Goal: Find specific page/section: Find specific page/section

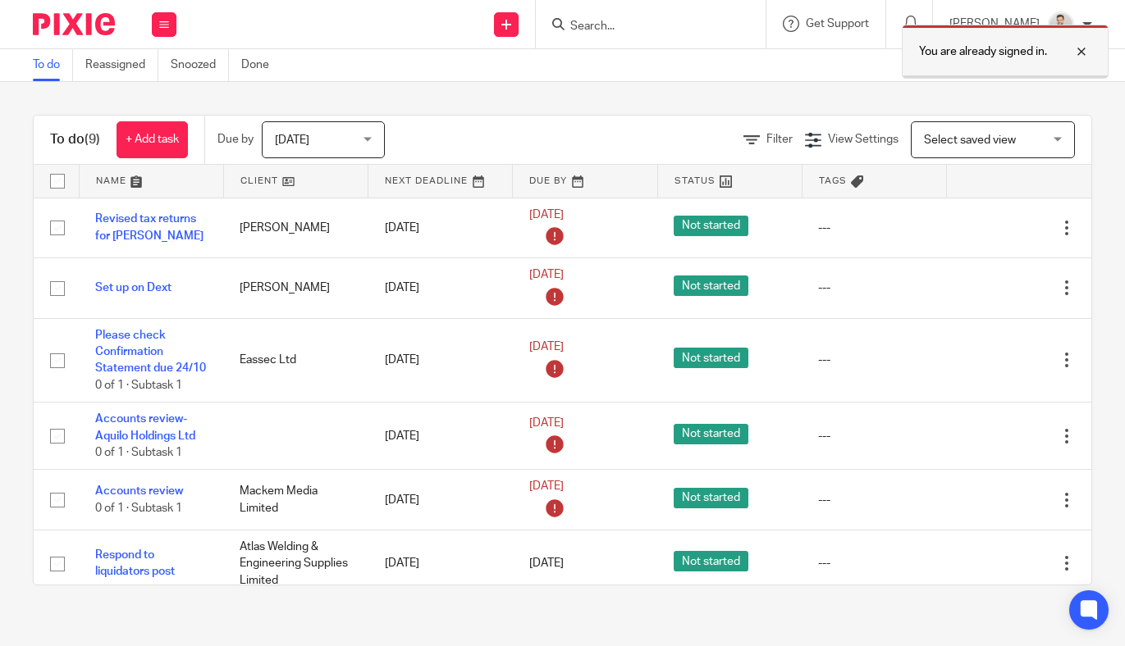
click at [1081, 48] on div at bounding box center [1069, 52] width 44 height 20
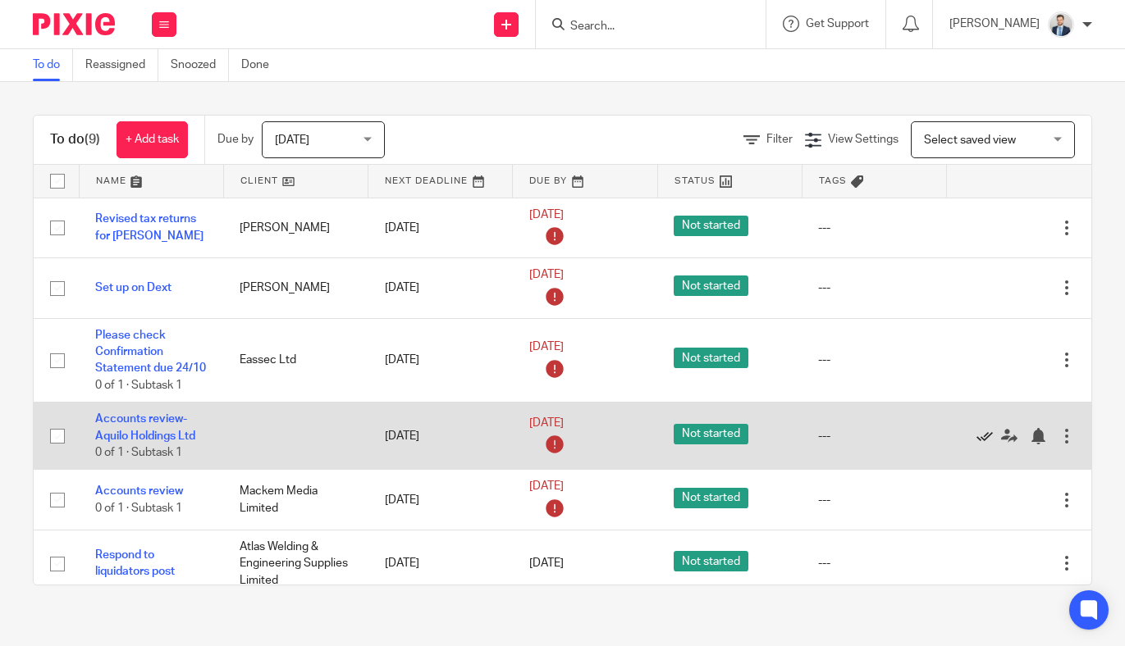
click at [984, 437] on icon at bounding box center [984, 436] width 16 height 16
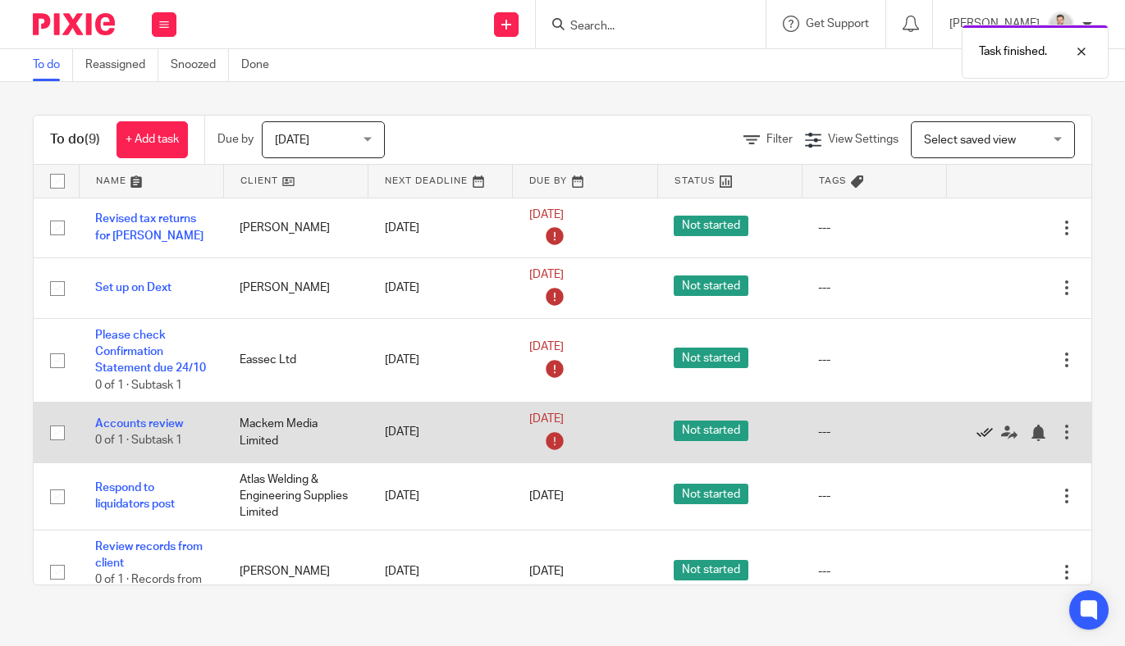
click at [983, 437] on icon at bounding box center [984, 433] width 16 height 16
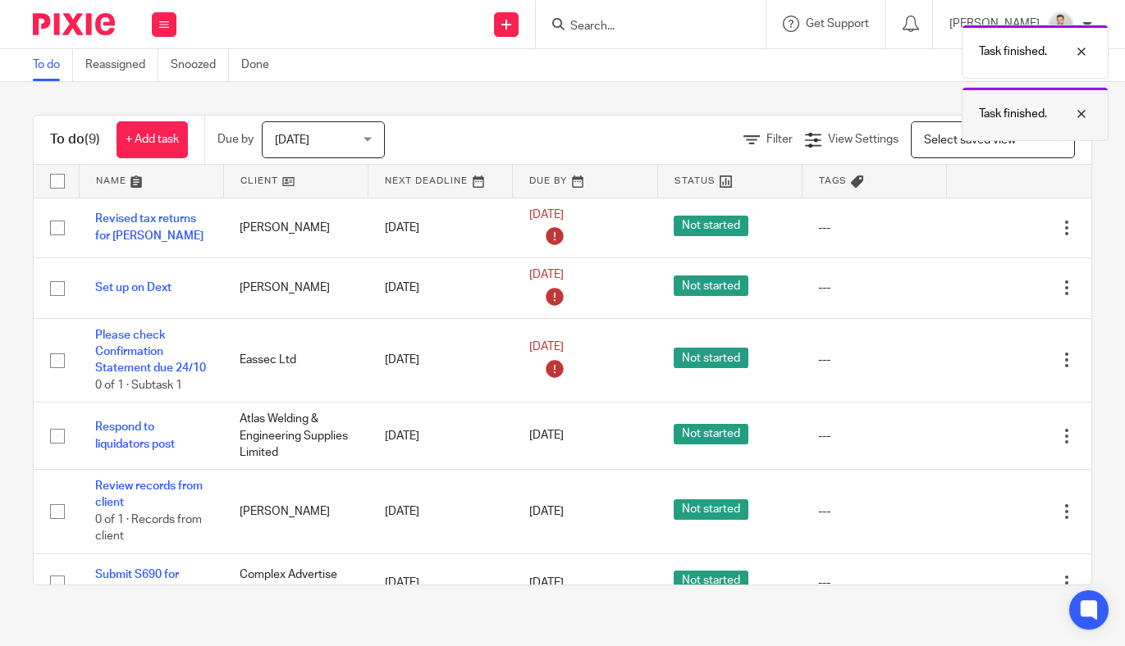
click at [1078, 113] on div at bounding box center [1069, 114] width 44 height 20
click at [1079, 55] on div at bounding box center [1069, 52] width 44 height 20
click at [692, 28] on input "Search" at bounding box center [642, 27] width 148 height 15
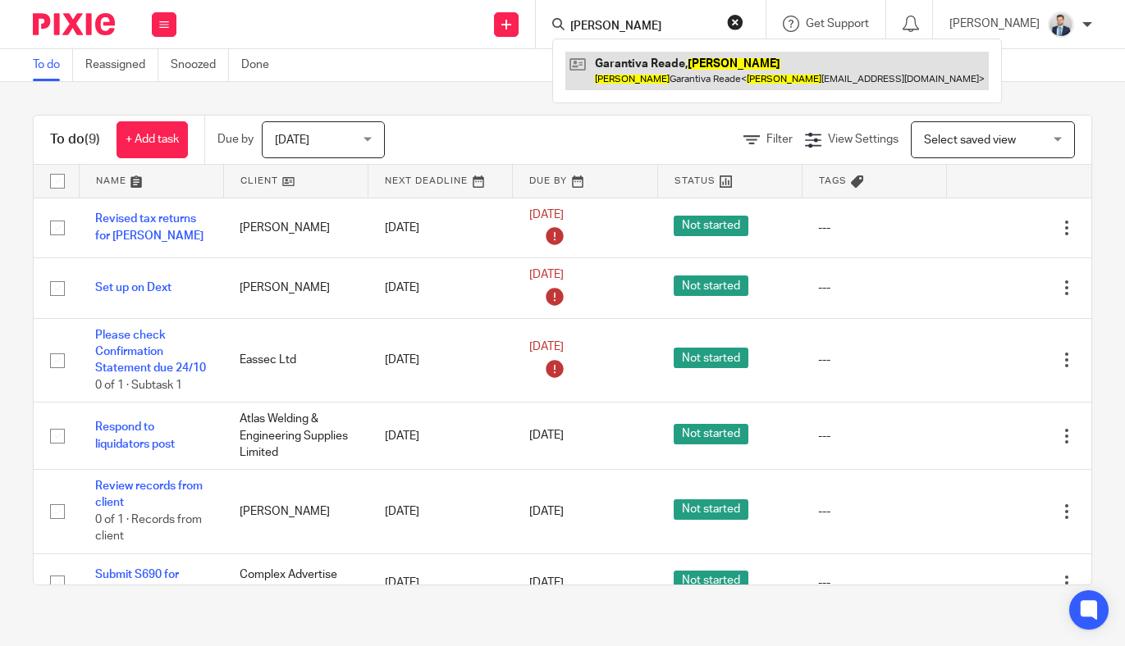
type input "evelyn"
click at [692, 78] on link at bounding box center [776, 71] width 423 height 38
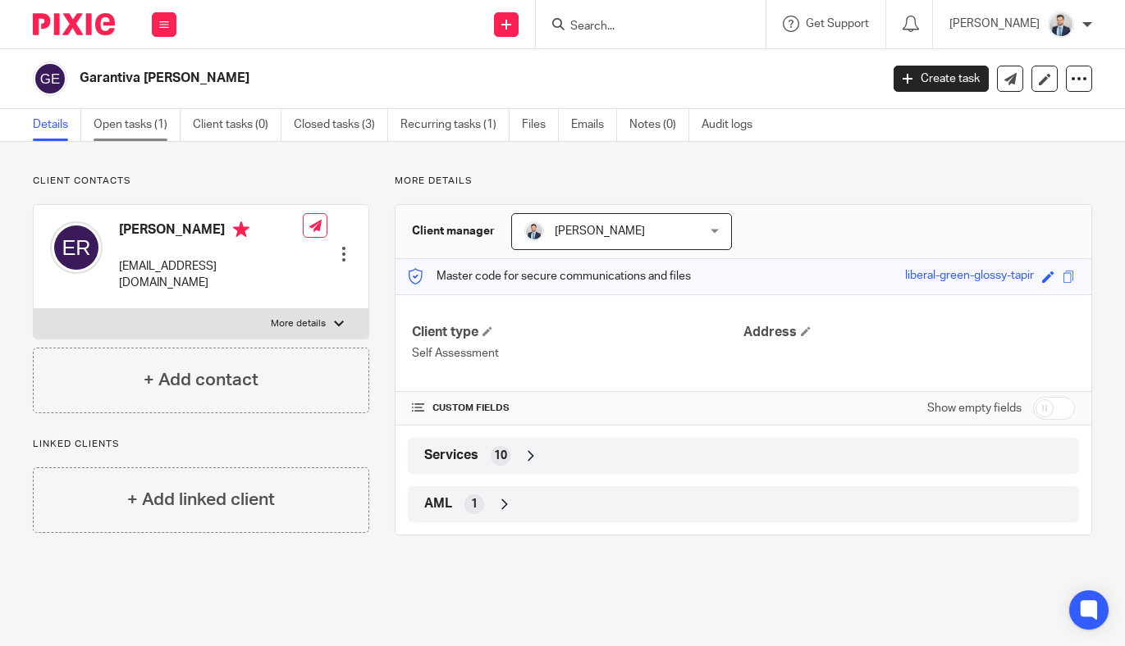
click at [145, 121] on link "Open tasks (1)" at bounding box center [137, 125] width 87 height 32
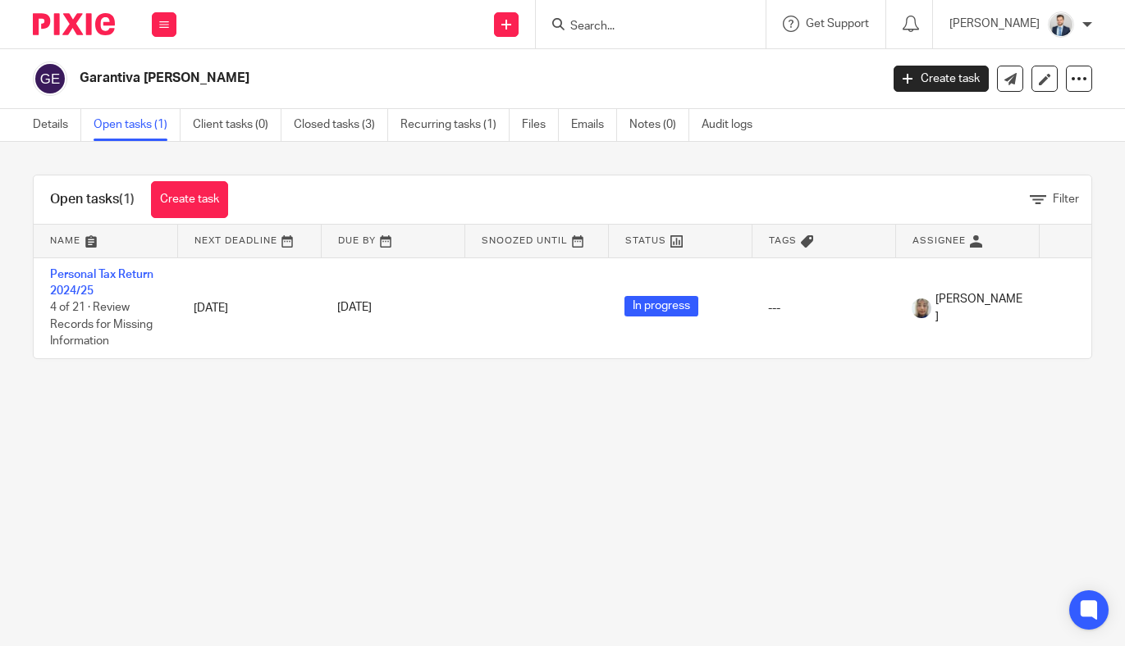
click at [652, 16] on form at bounding box center [655, 24] width 175 height 21
click at [651, 30] on input "Search" at bounding box center [642, 27] width 148 height 15
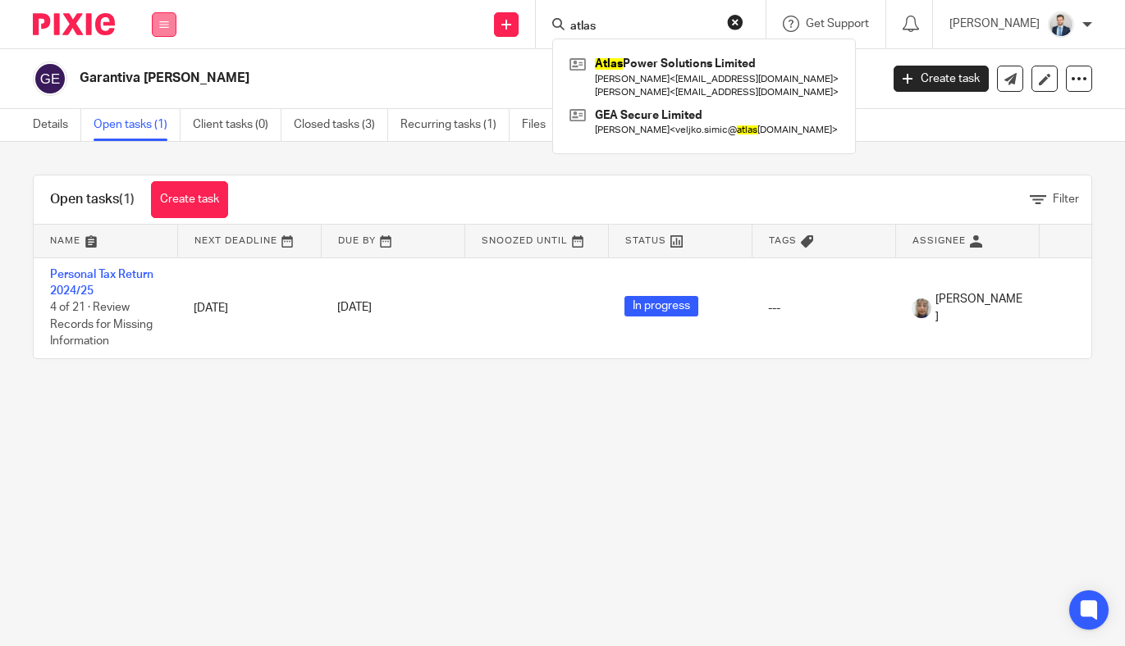
type input "atlas"
click at [162, 16] on button at bounding box center [164, 24] width 25 height 25
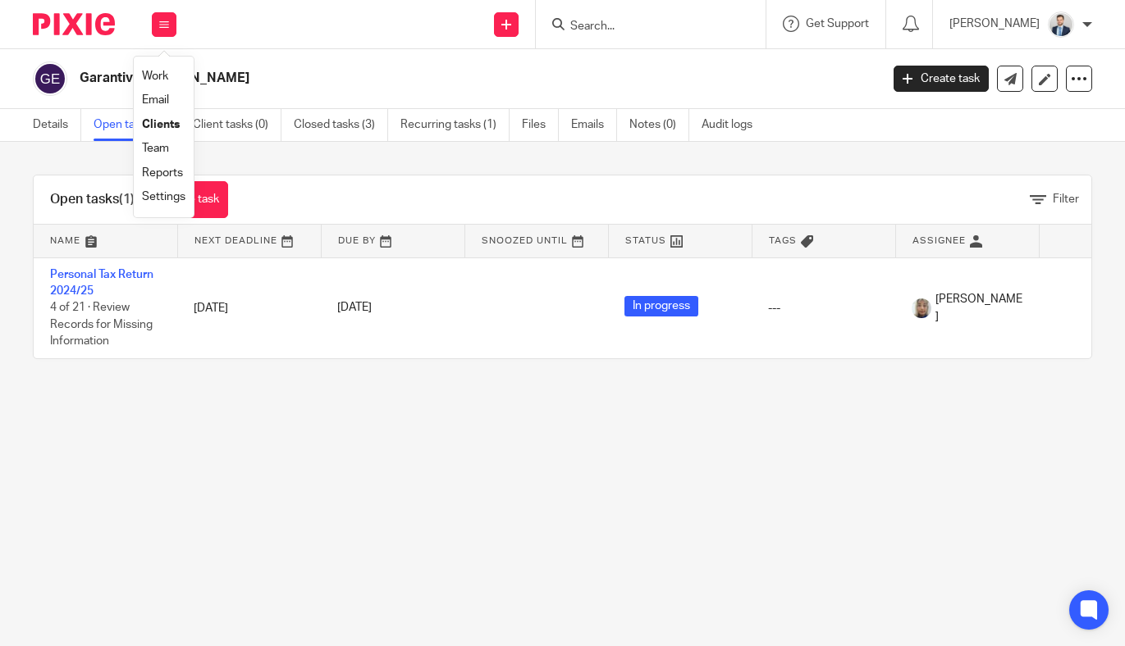
click at [167, 125] on link "Clients" at bounding box center [161, 124] width 38 height 11
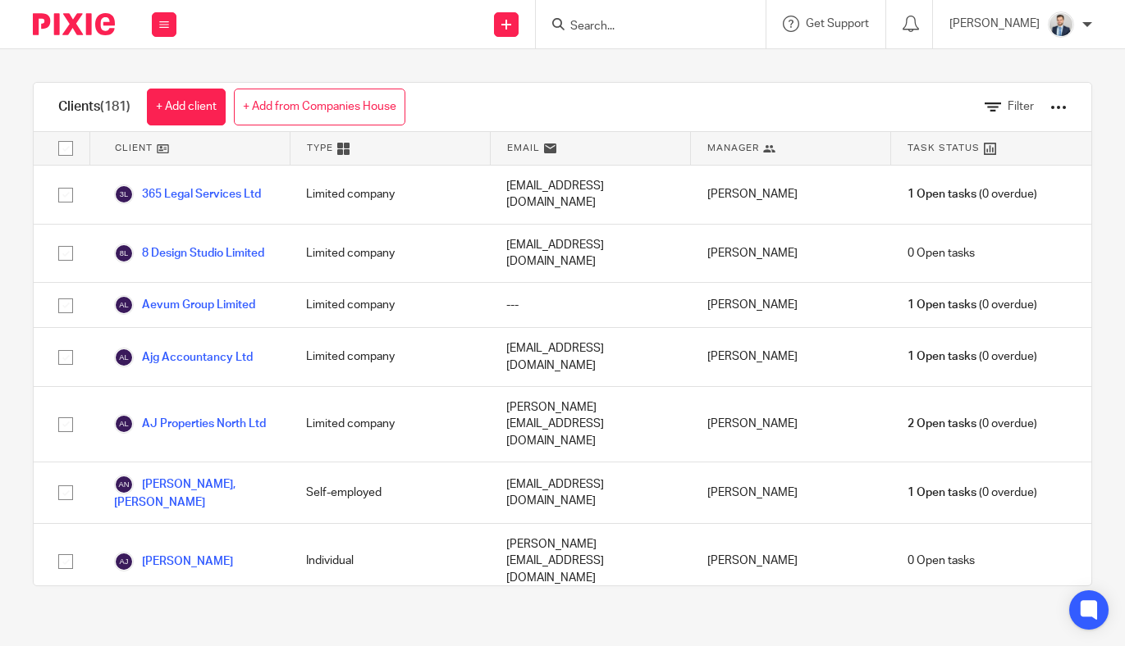
click at [1060, 106] on div at bounding box center [1058, 107] width 16 height 16
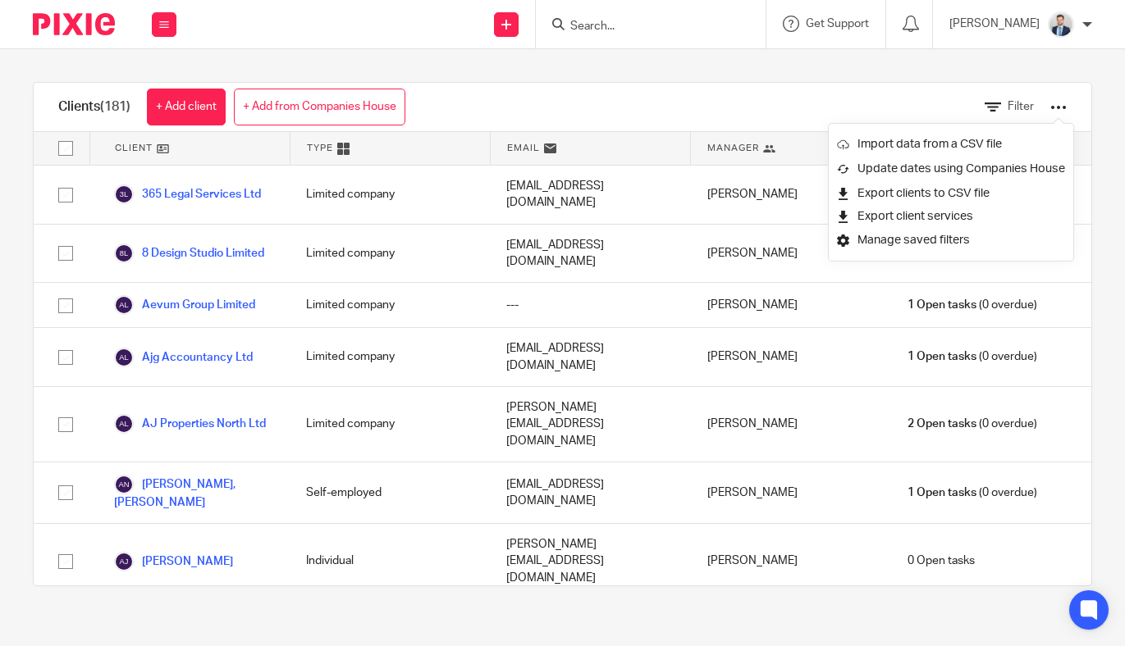
click at [1060, 106] on div at bounding box center [1058, 107] width 16 height 16
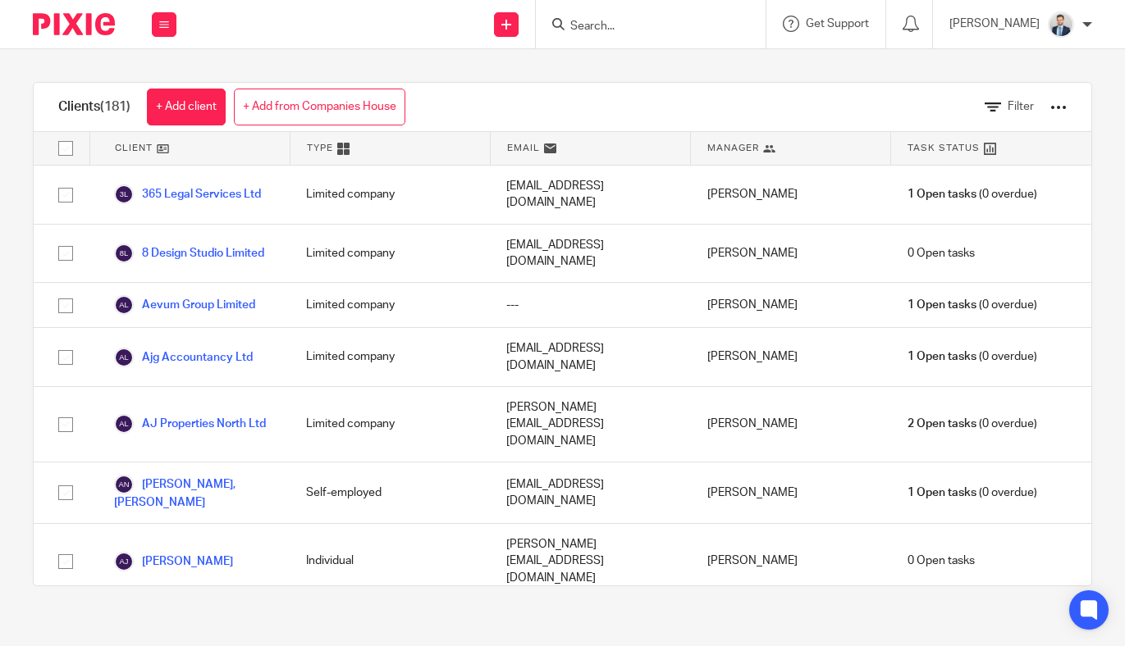
click at [1060, 109] on div at bounding box center [1058, 107] width 16 height 16
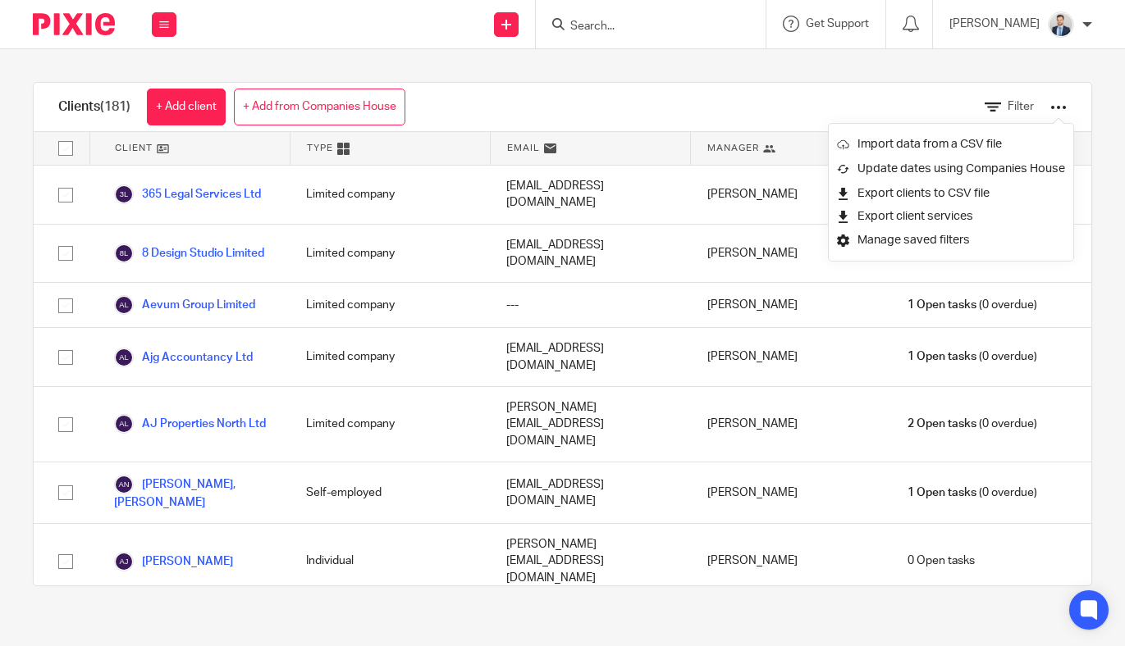
click at [1061, 109] on div at bounding box center [1058, 107] width 16 height 16
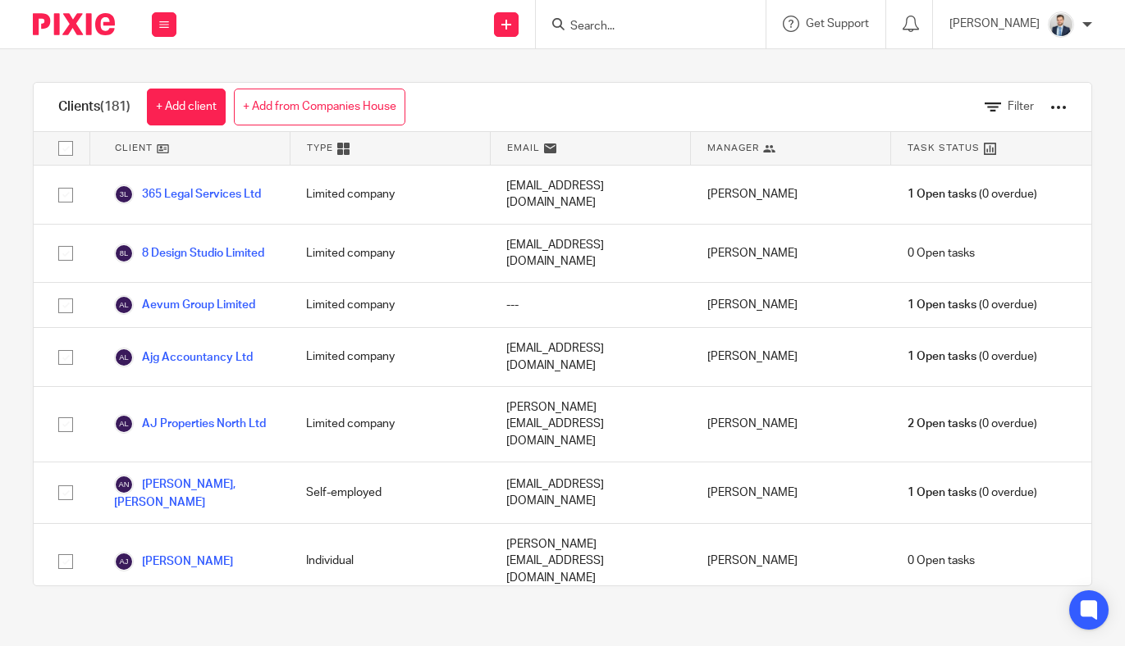
click at [1044, 110] on div "Filter" at bounding box center [1013, 107] width 107 height 48
click at [1052, 110] on div at bounding box center [1058, 107] width 16 height 16
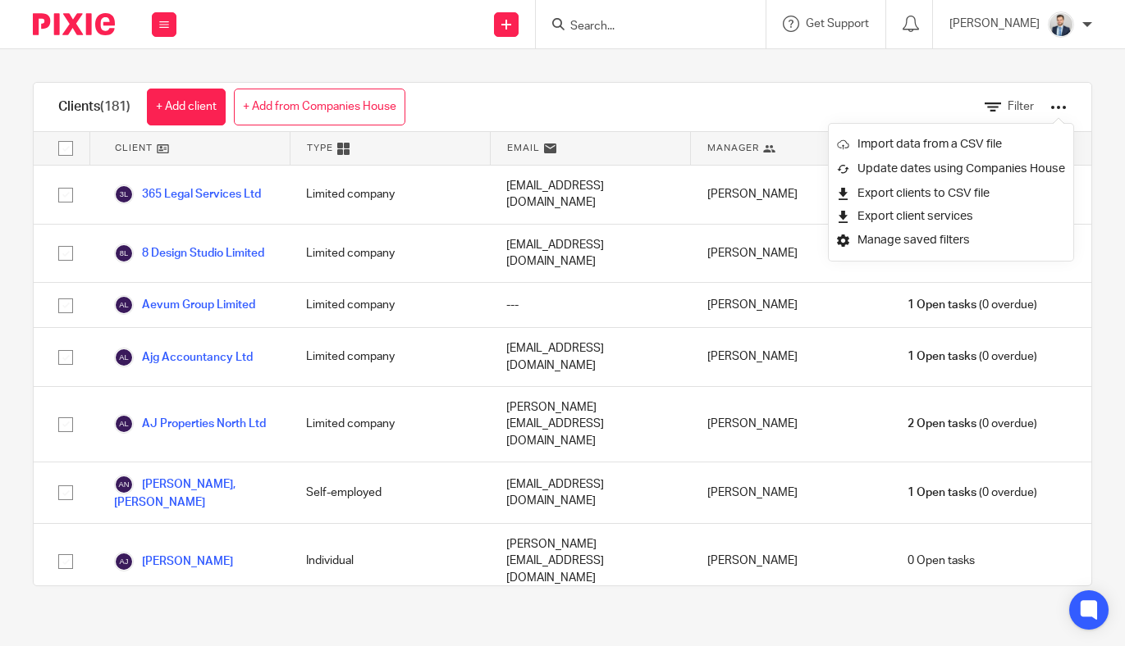
click at [1052, 110] on div at bounding box center [1058, 107] width 16 height 16
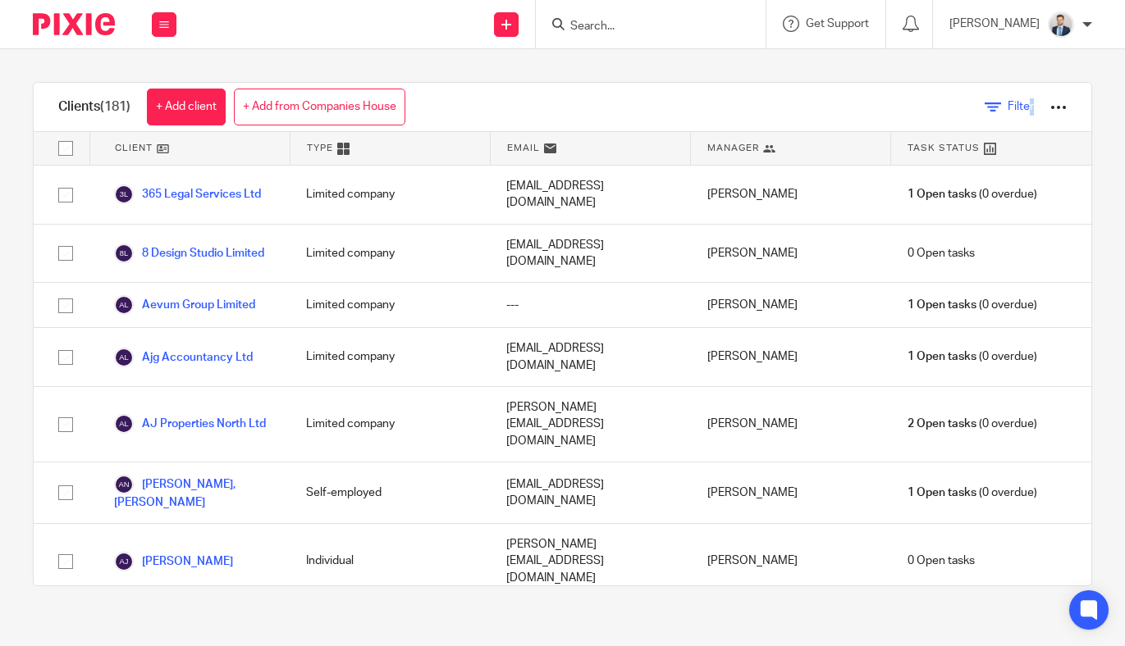
click at [1025, 104] on span "Filter" at bounding box center [1020, 106] width 26 height 11
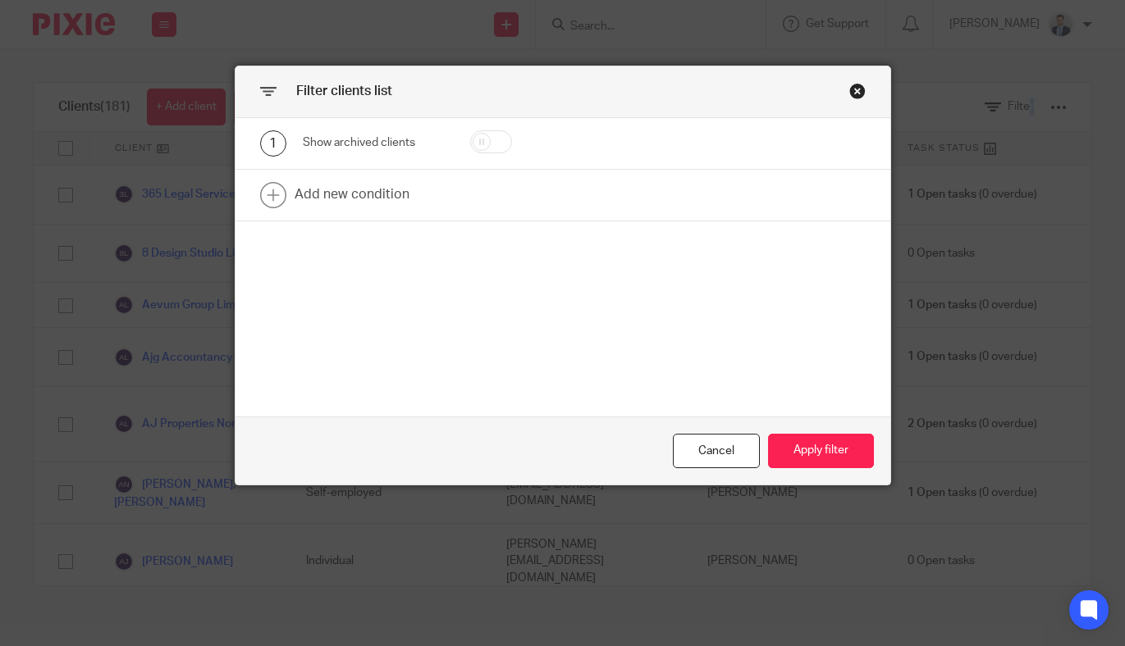
click at [487, 138] on input "checkbox" at bounding box center [491, 141] width 42 height 23
checkbox input "true"
click at [830, 449] on button "Apply filter" at bounding box center [821, 451] width 106 height 35
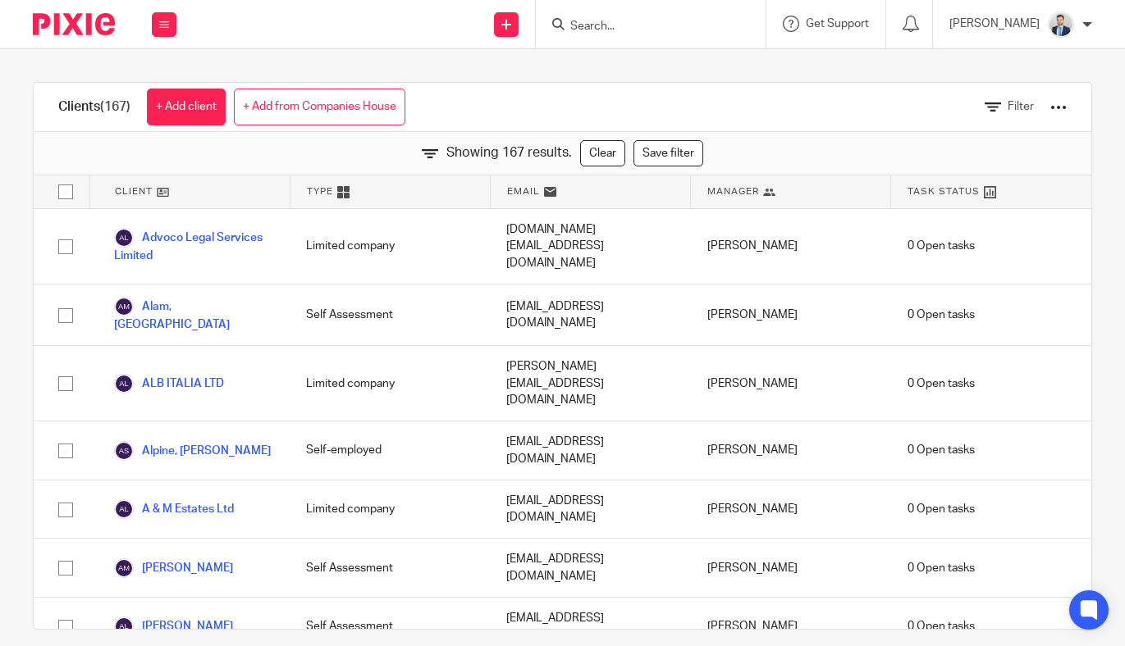
click at [689, 25] on input "Search" at bounding box center [642, 27] width 148 height 15
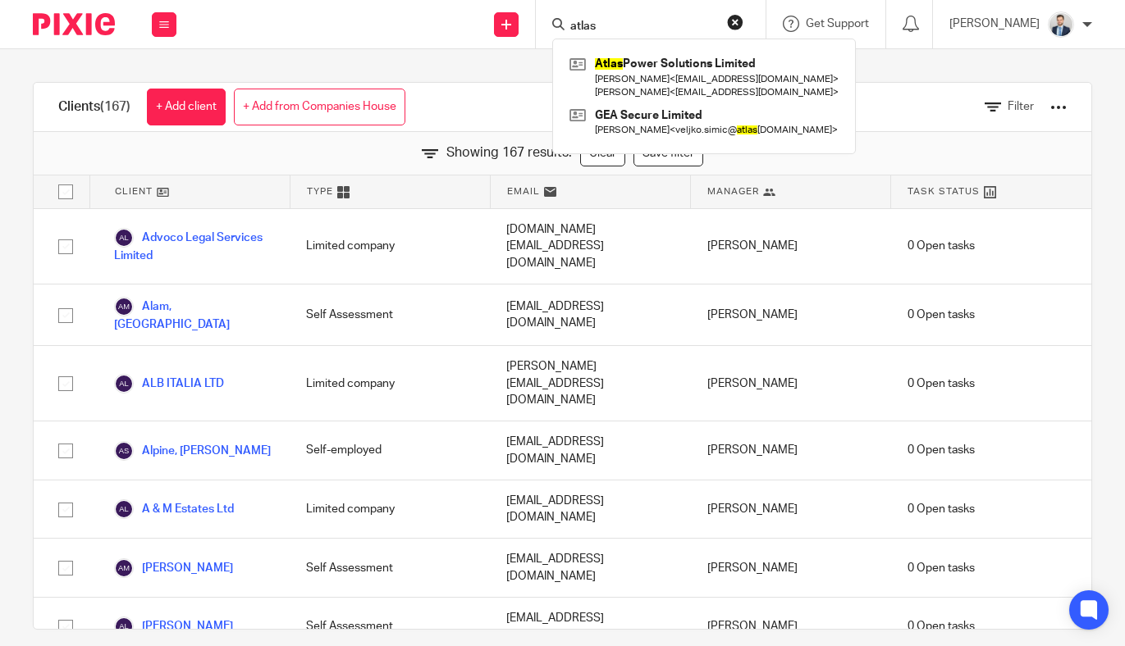
type input "atlas"
click at [876, 167] on div "Showing 167 results. Clear Save filter" at bounding box center [562, 153] width 1057 height 43
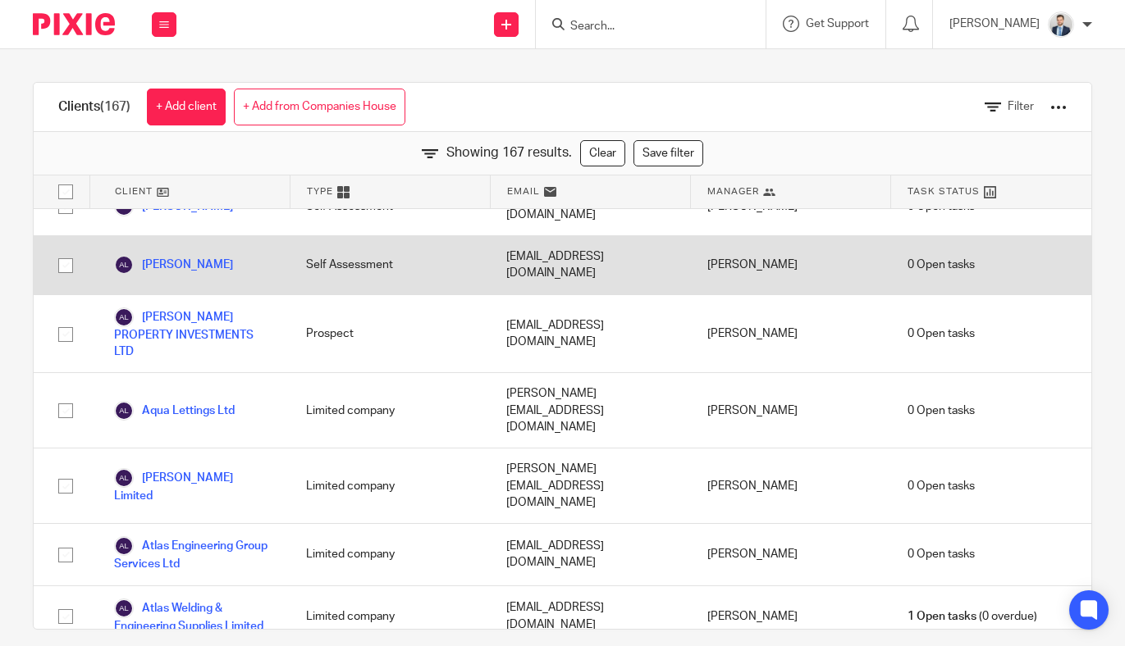
scroll to position [363, 0]
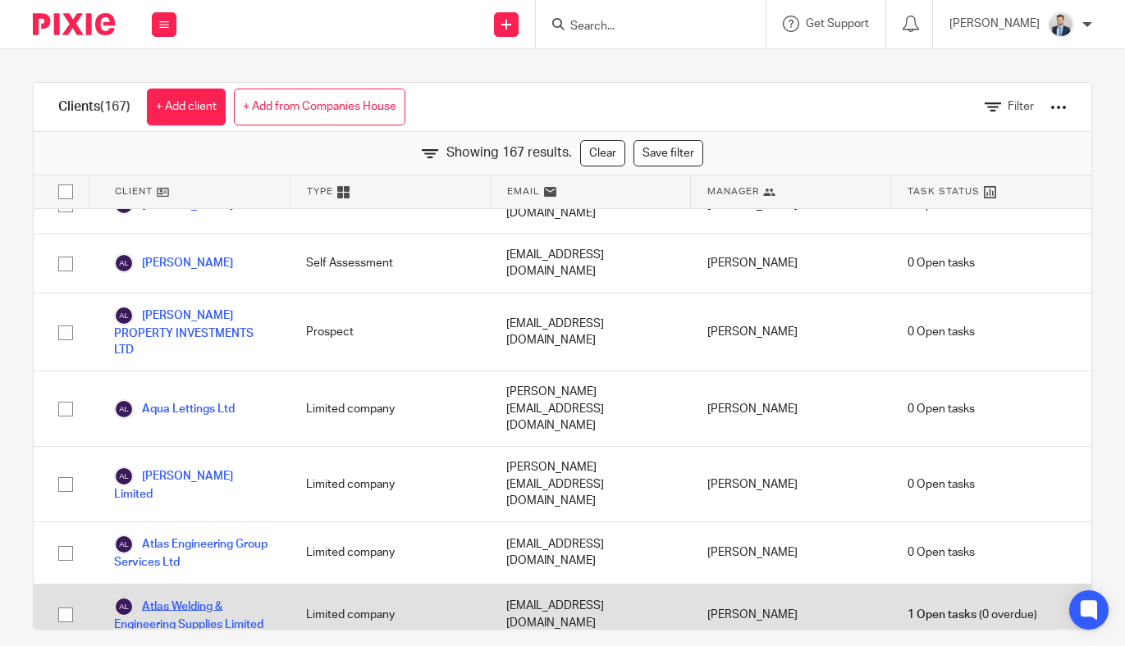
click at [239, 597] on link "Atlas Welding & Engineering Supplies Limited" at bounding box center [193, 615] width 159 height 36
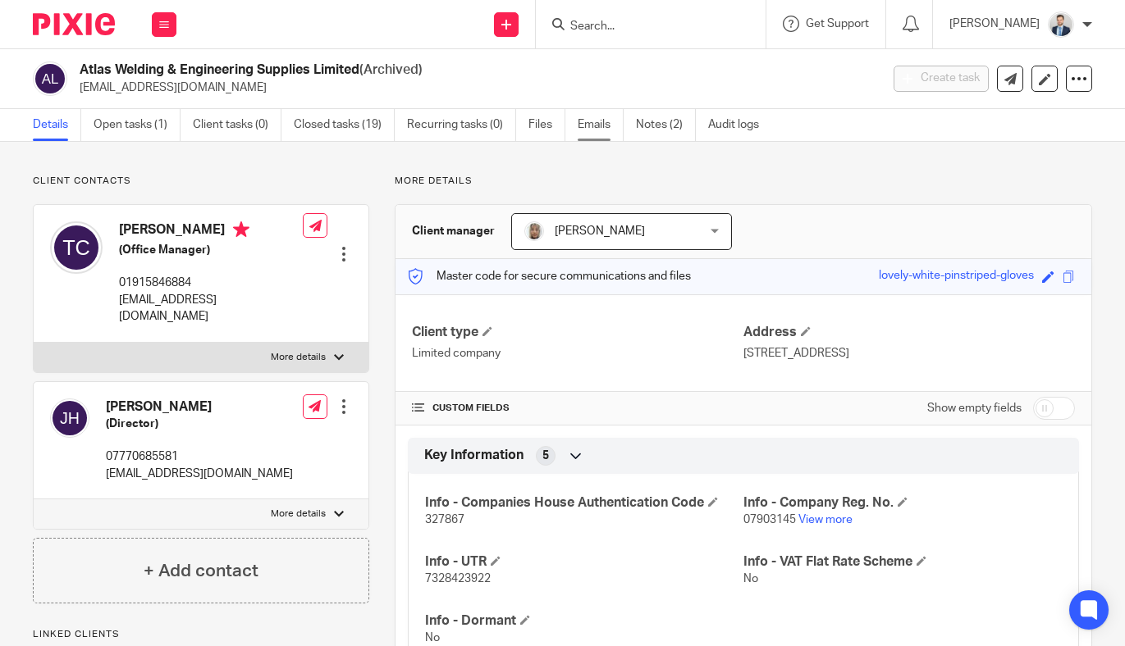
click at [580, 130] on link "Emails" at bounding box center [600, 125] width 46 height 32
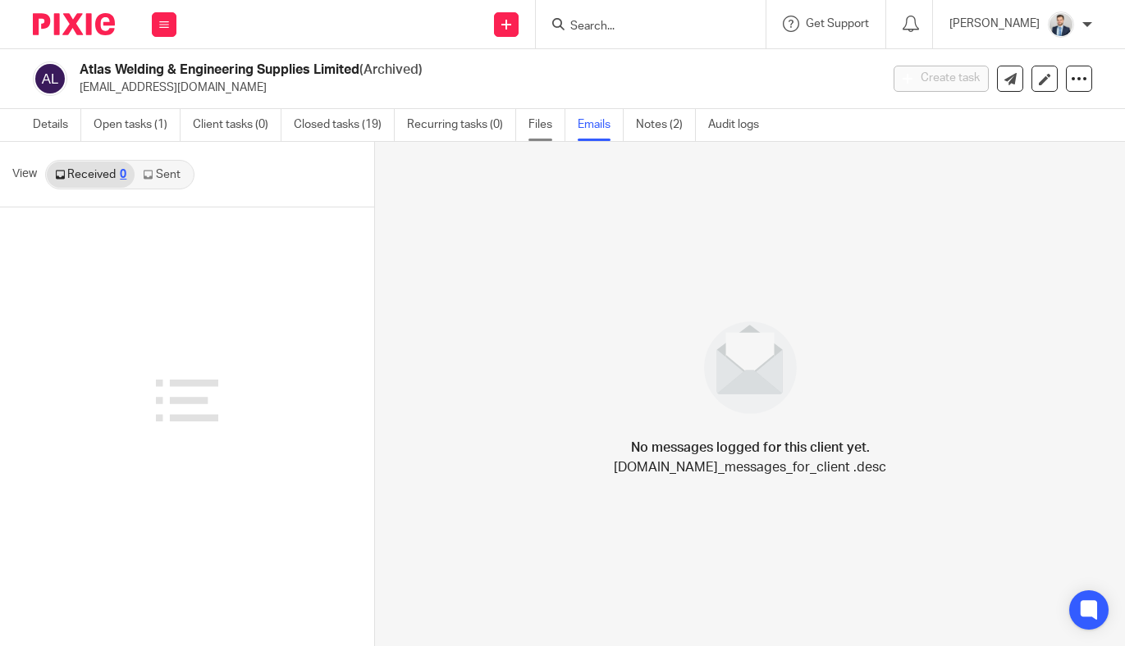
click at [536, 130] on link "Files" at bounding box center [546, 125] width 37 height 32
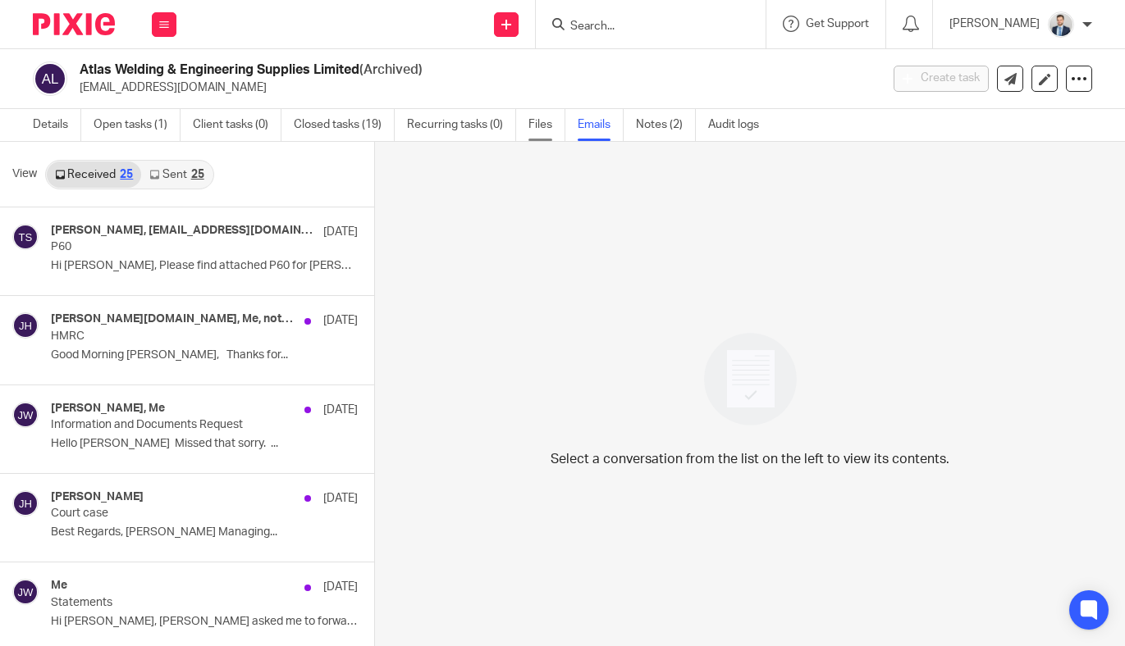
click at [543, 124] on link "Files" at bounding box center [546, 125] width 37 height 32
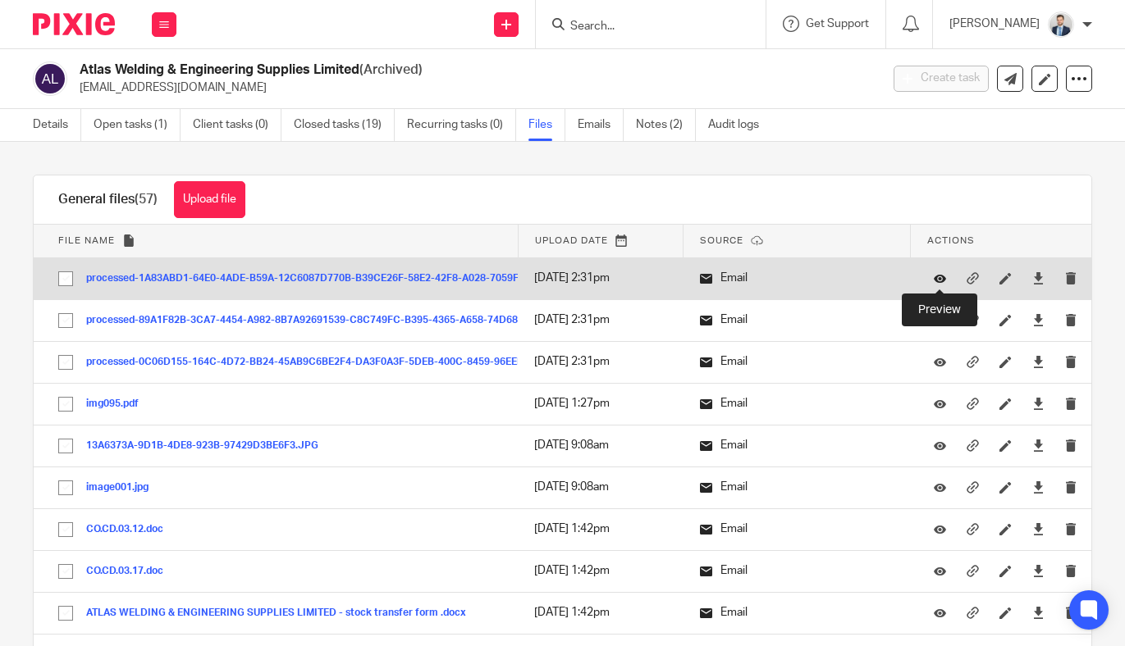
click at [939, 277] on icon at bounding box center [939, 278] width 12 height 12
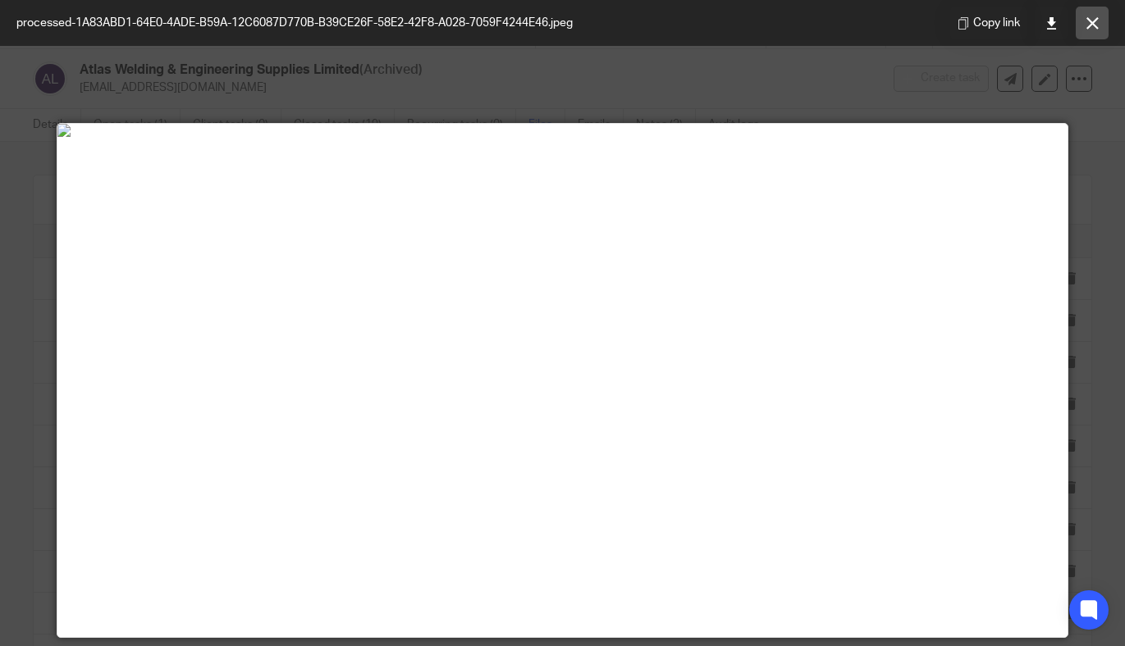
click at [1100, 21] on button at bounding box center [1091, 23] width 33 height 33
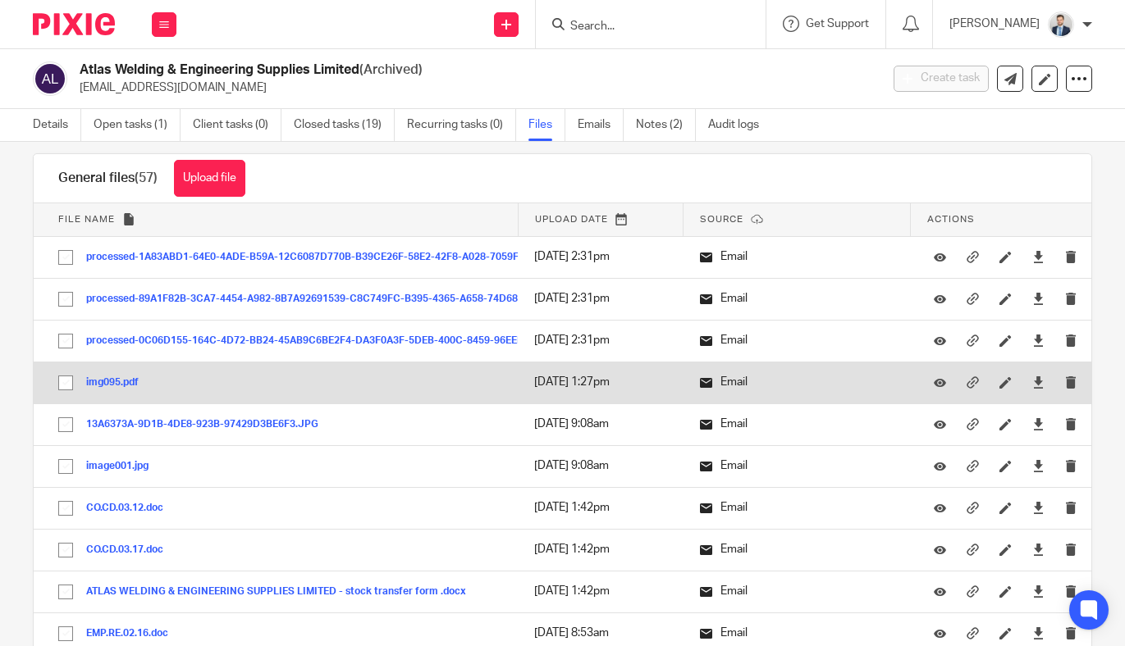
scroll to position [33, 0]
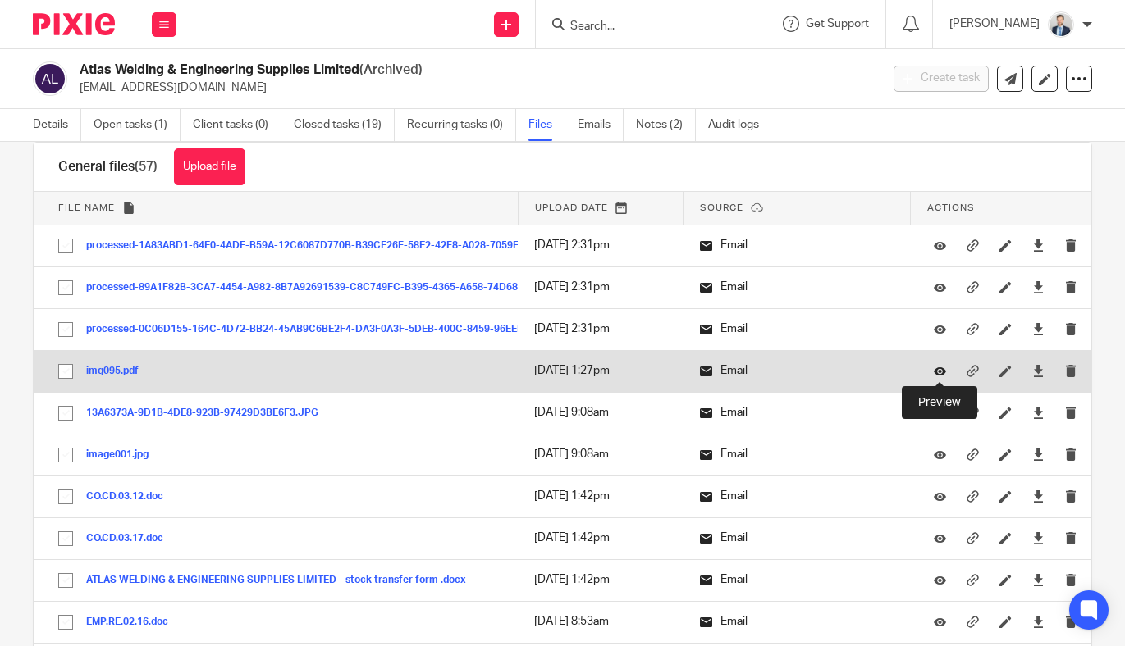
click at [943, 370] on icon at bounding box center [939, 371] width 12 height 12
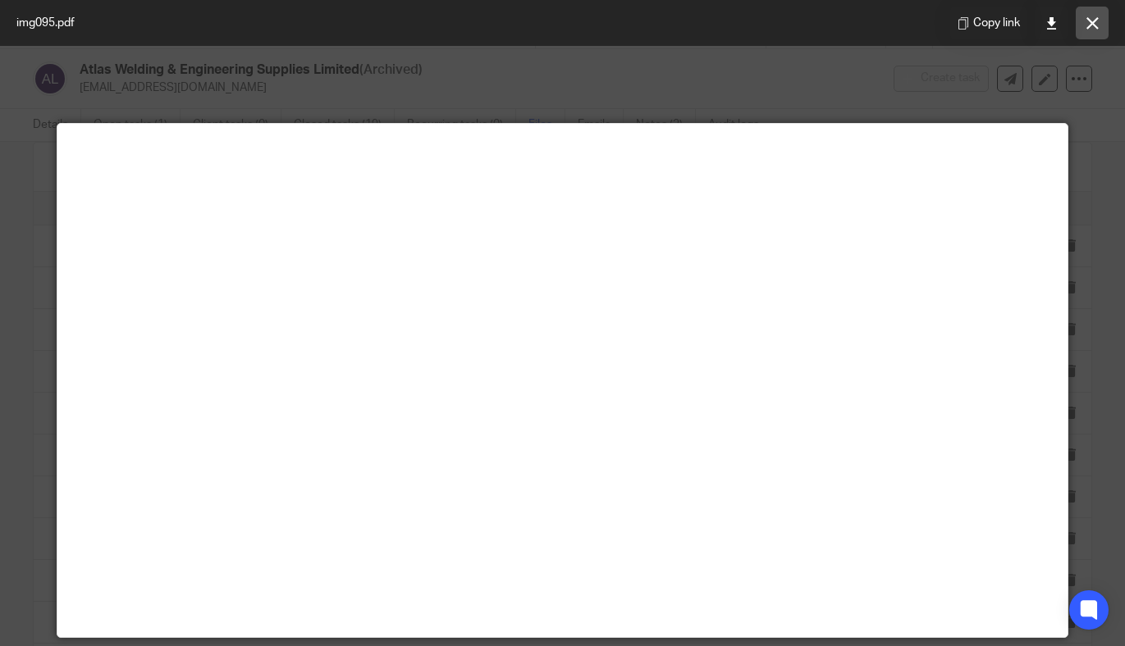
click at [1088, 21] on icon at bounding box center [1092, 23] width 12 height 12
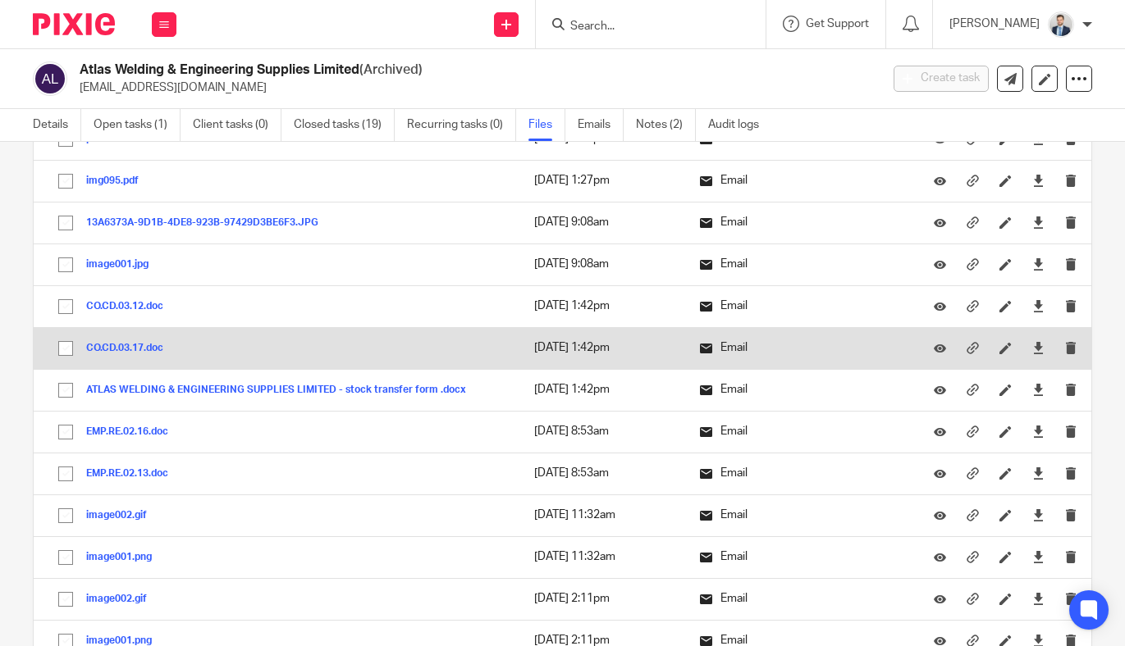
scroll to position [253, 0]
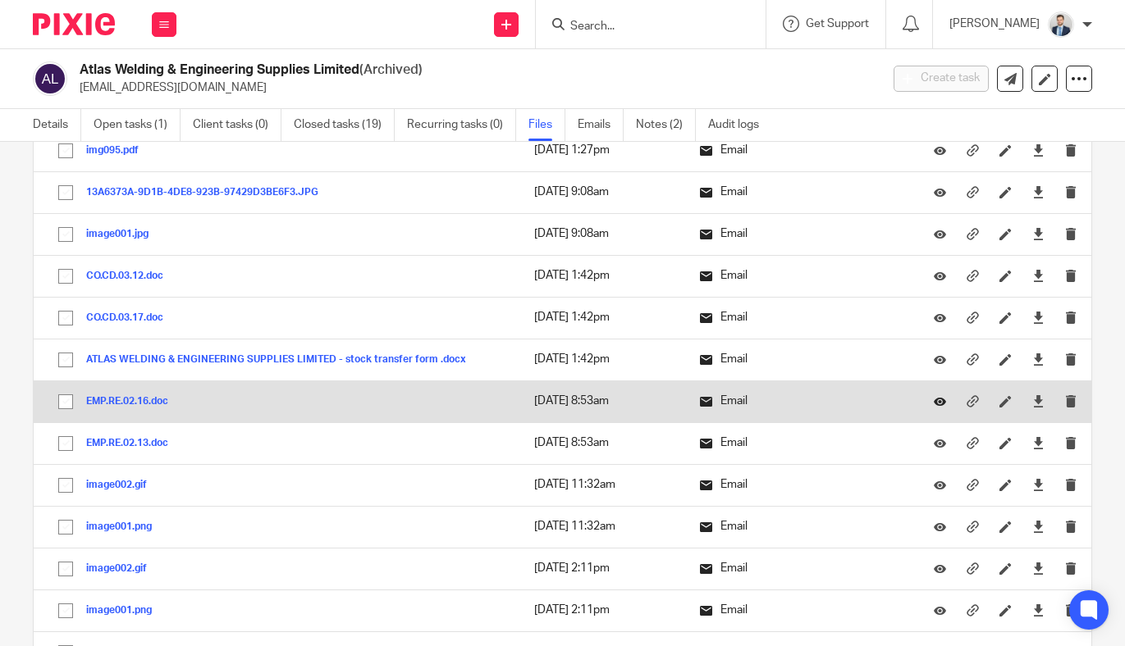
click at [937, 402] on icon at bounding box center [939, 401] width 12 height 12
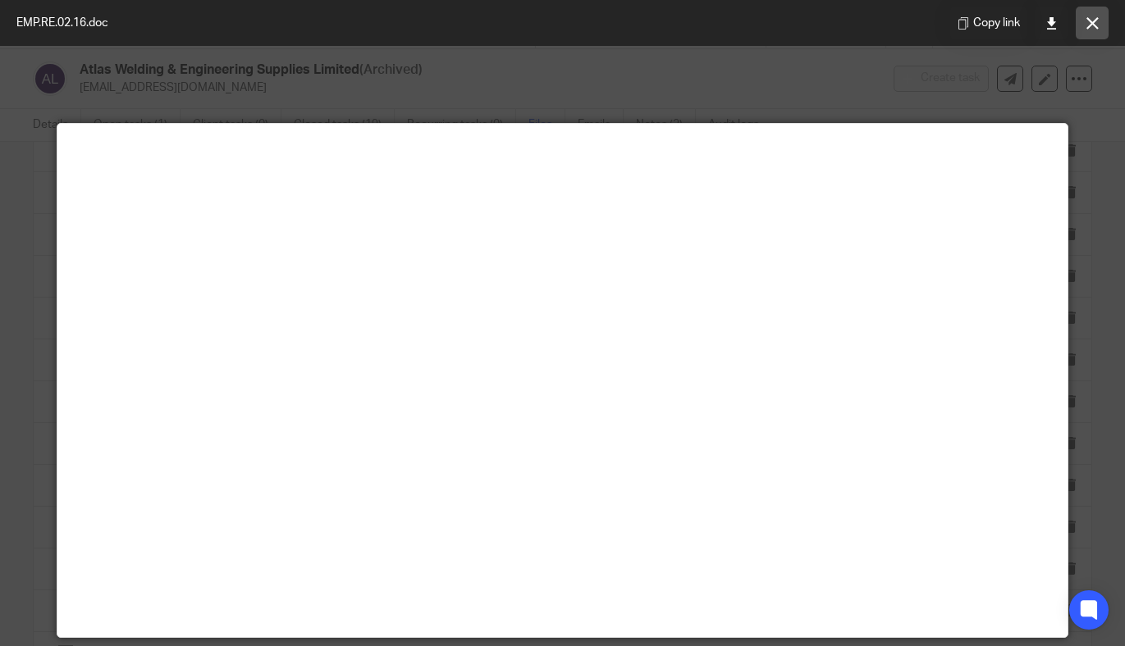
click at [1086, 25] on icon at bounding box center [1092, 23] width 12 height 12
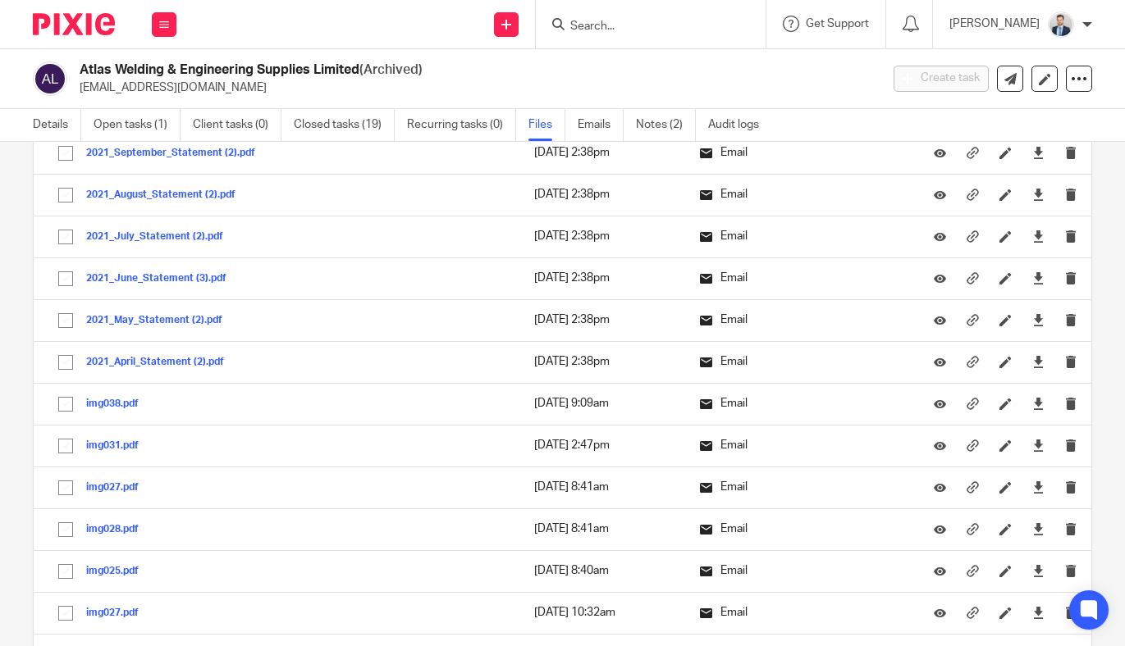
scroll to position [1173, 0]
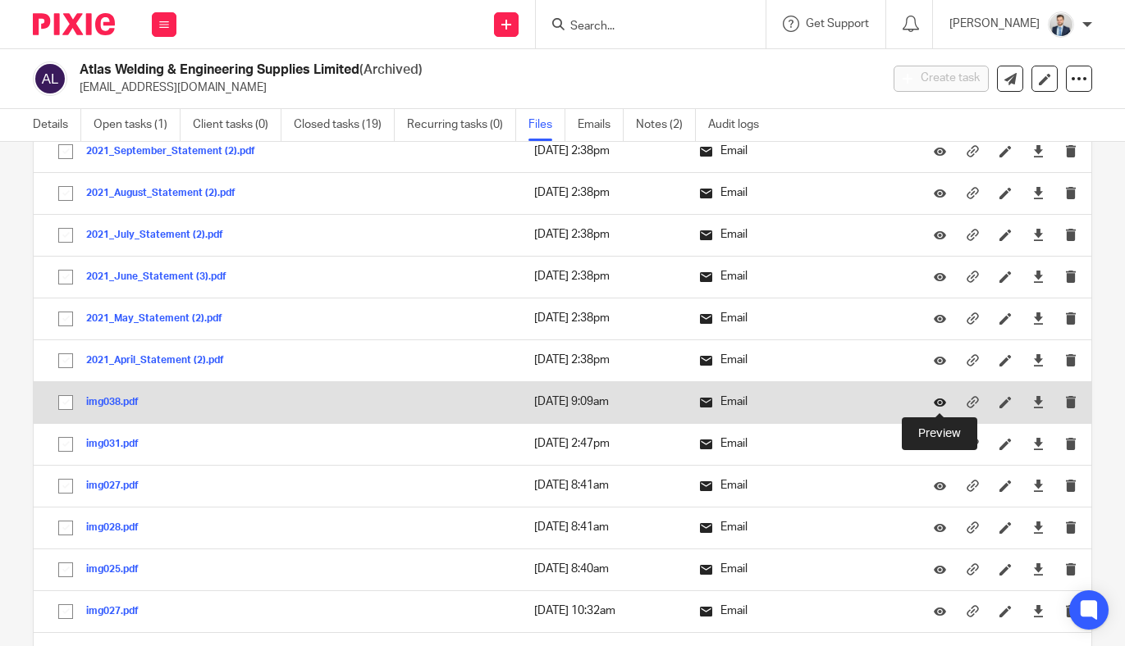
click at [933, 399] on icon at bounding box center [939, 402] width 12 height 12
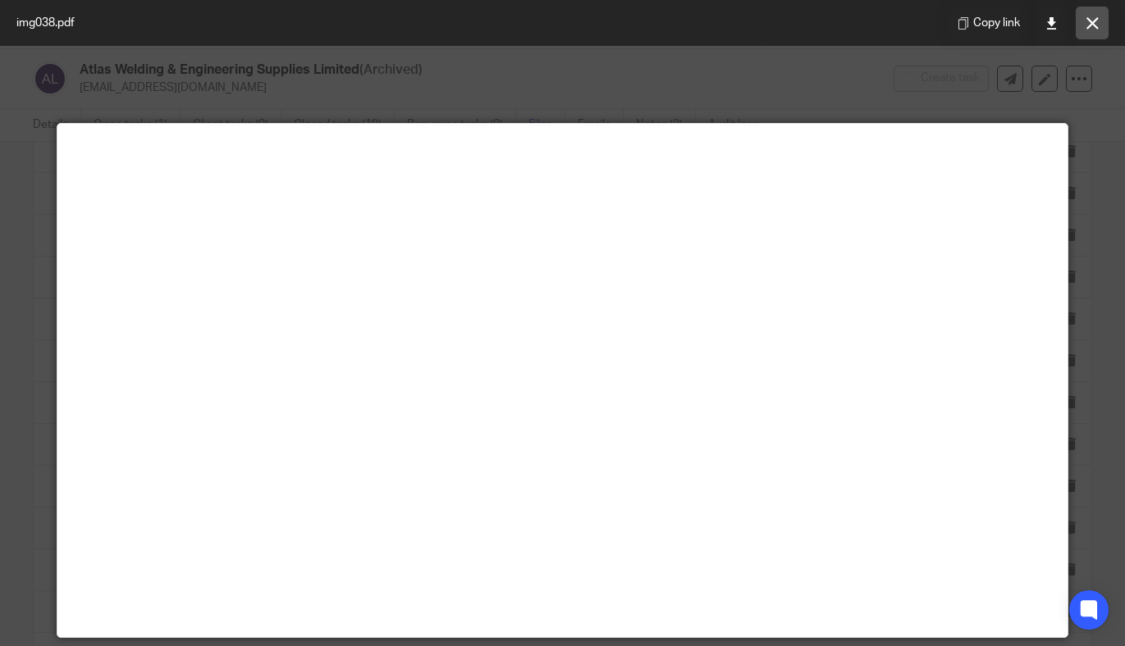
click at [1091, 25] on icon at bounding box center [1092, 23] width 12 height 12
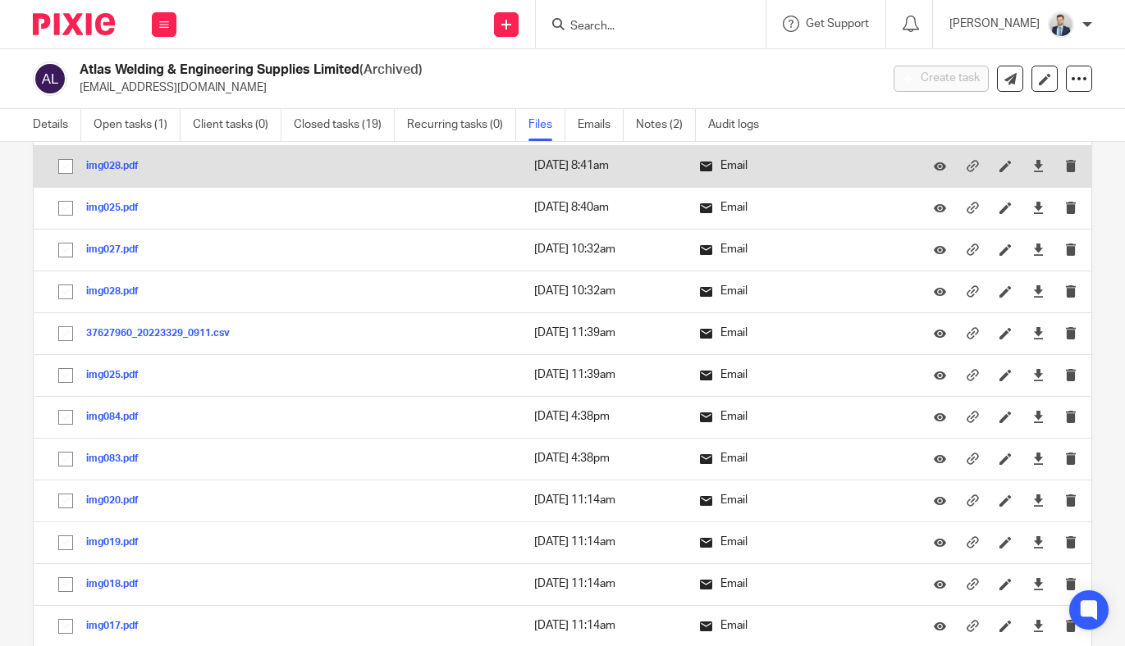
scroll to position [1563, 0]
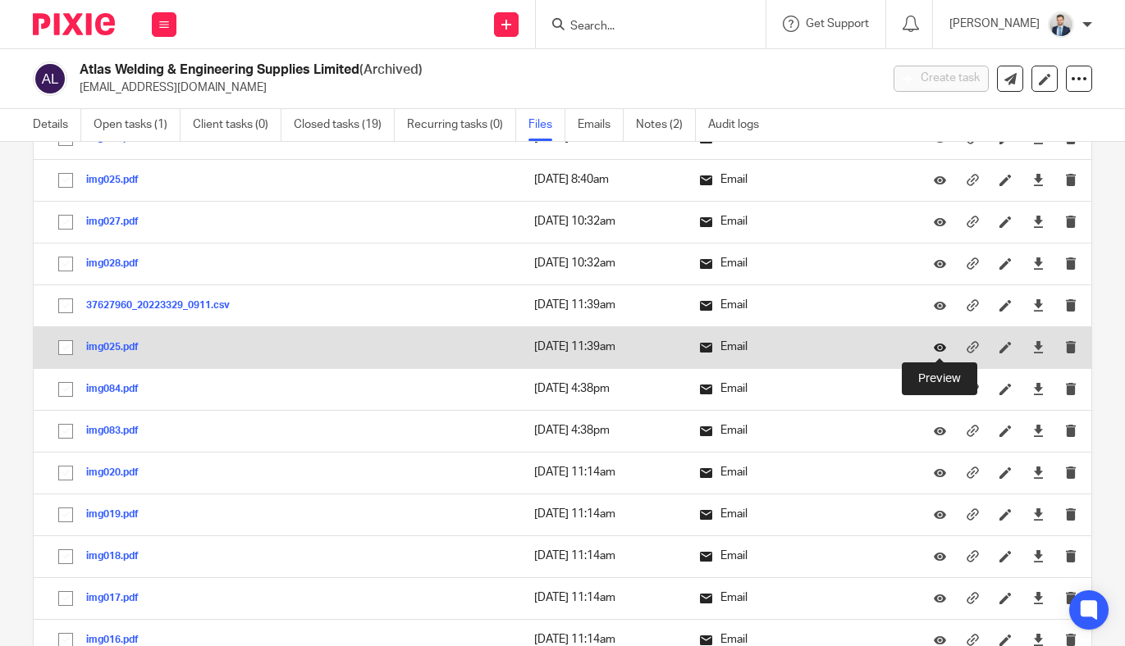
click at [939, 345] on icon at bounding box center [939, 347] width 12 height 12
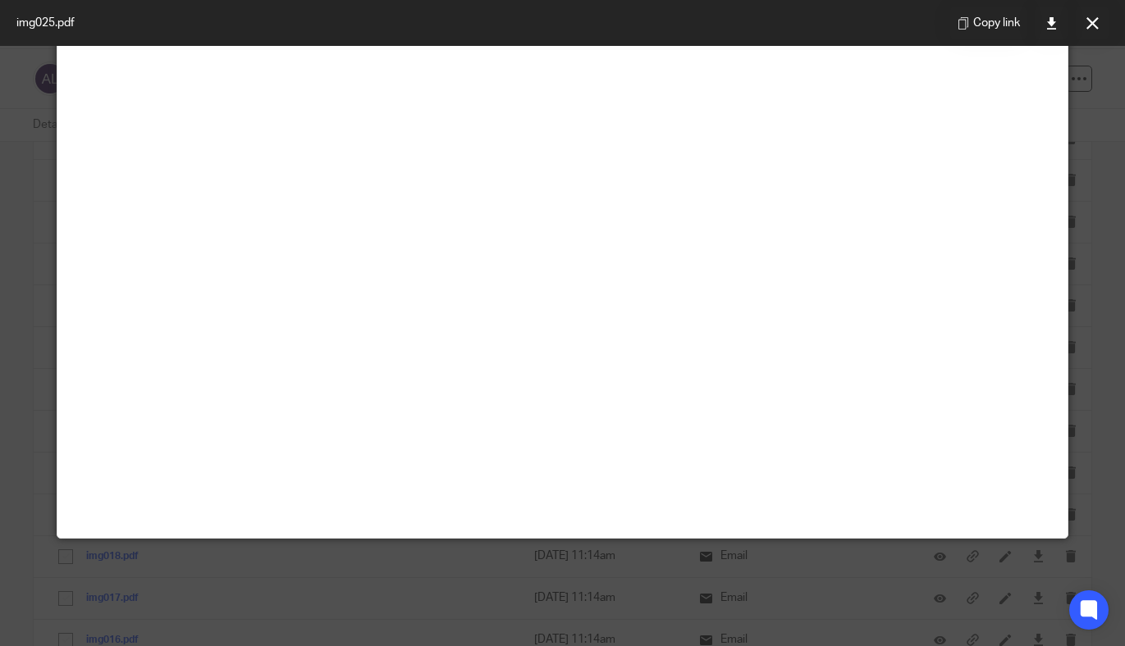
scroll to position [0, 0]
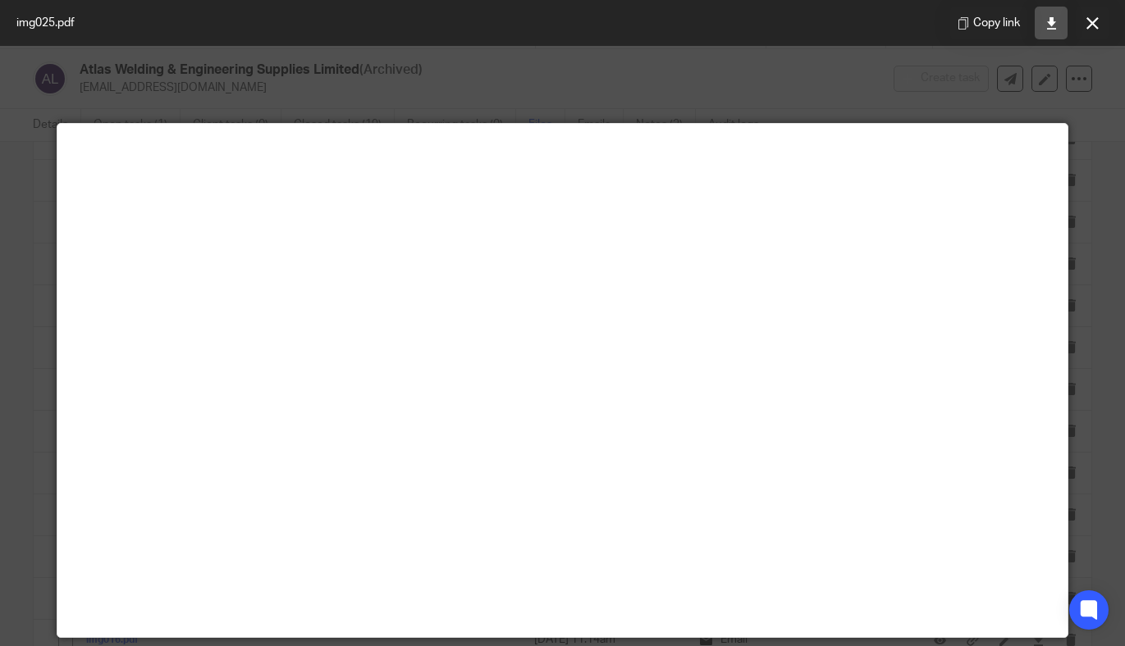
click at [1047, 21] on icon at bounding box center [1051, 23] width 12 height 12
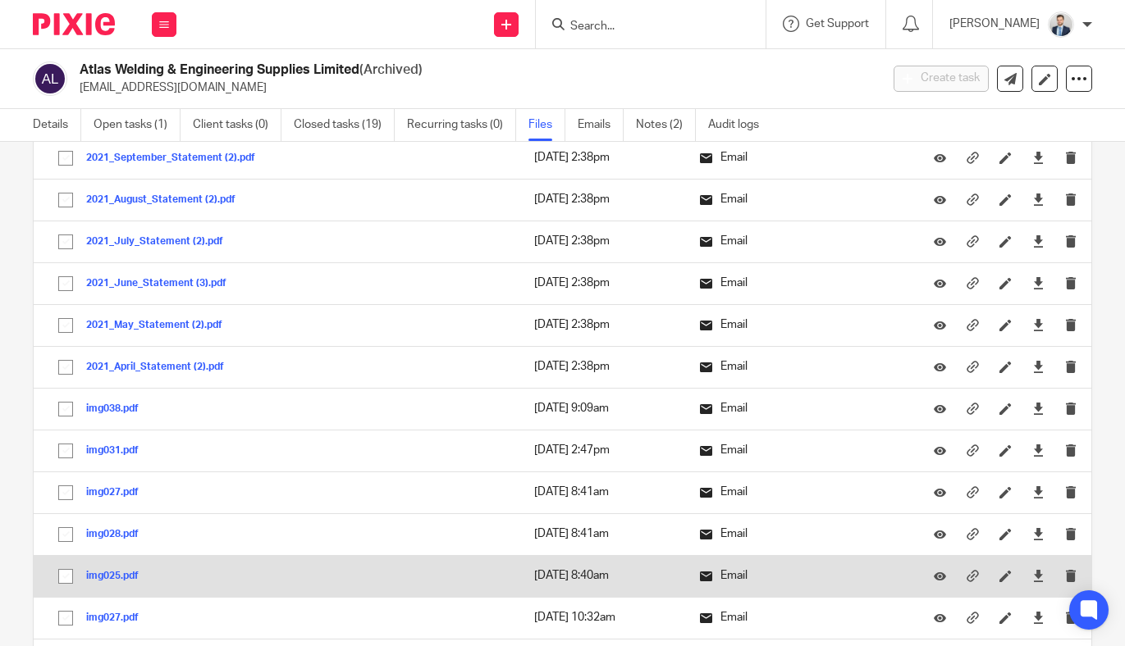
scroll to position [1192, 0]
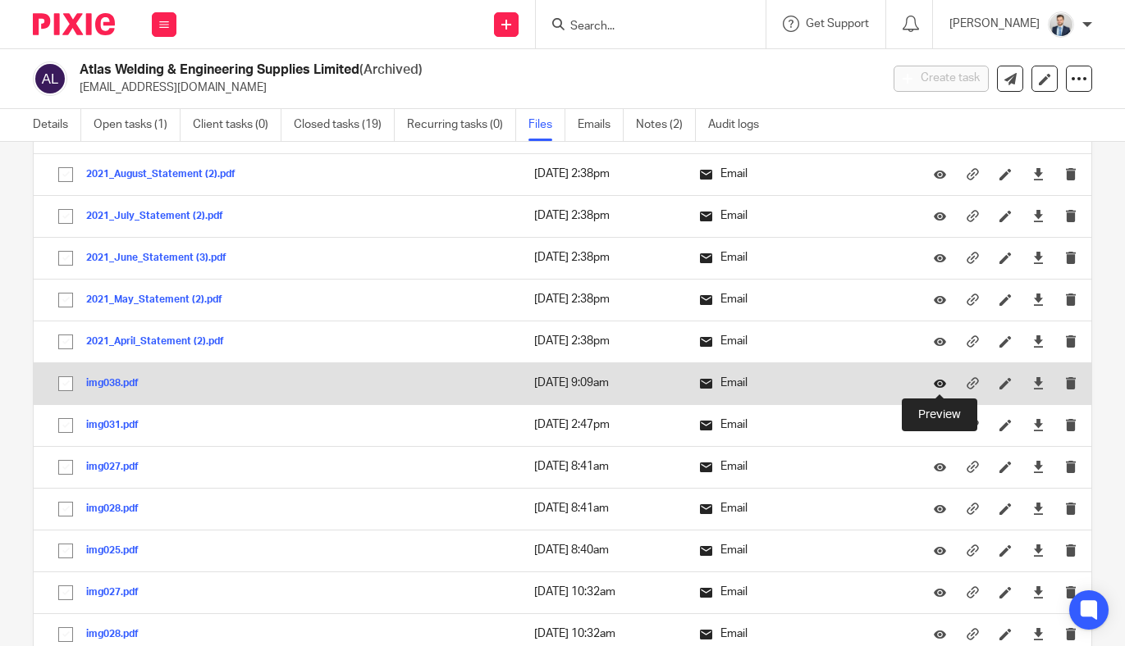
click at [935, 383] on icon at bounding box center [939, 383] width 12 height 12
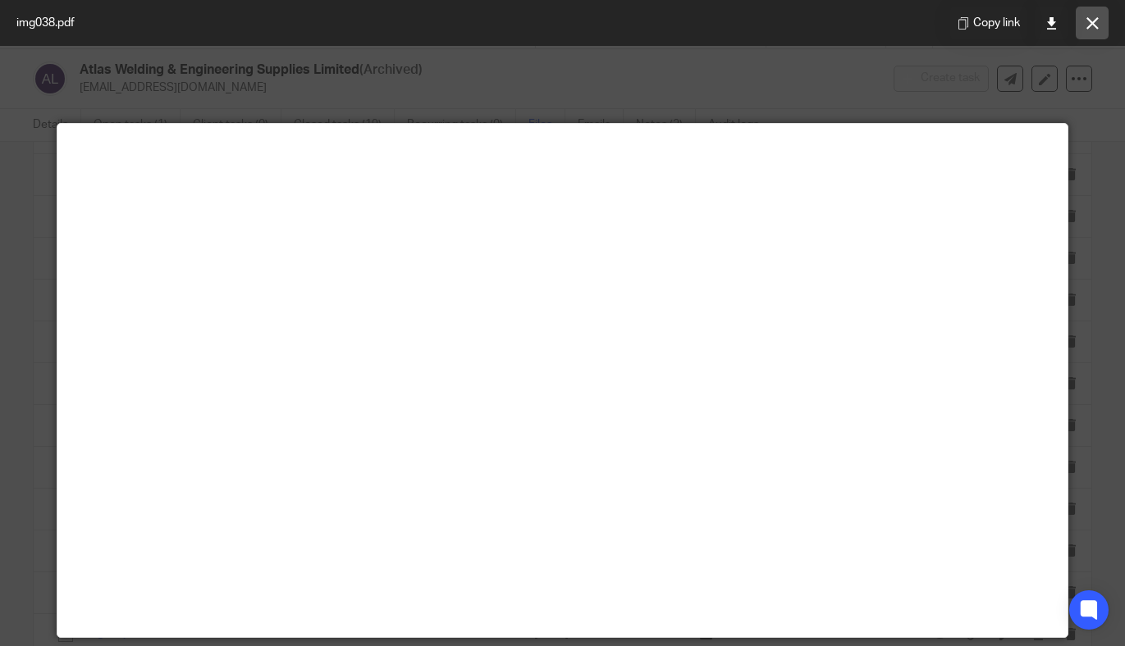
click at [1091, 19] on icon at bounding box center [1092, 23] width 12 height 12
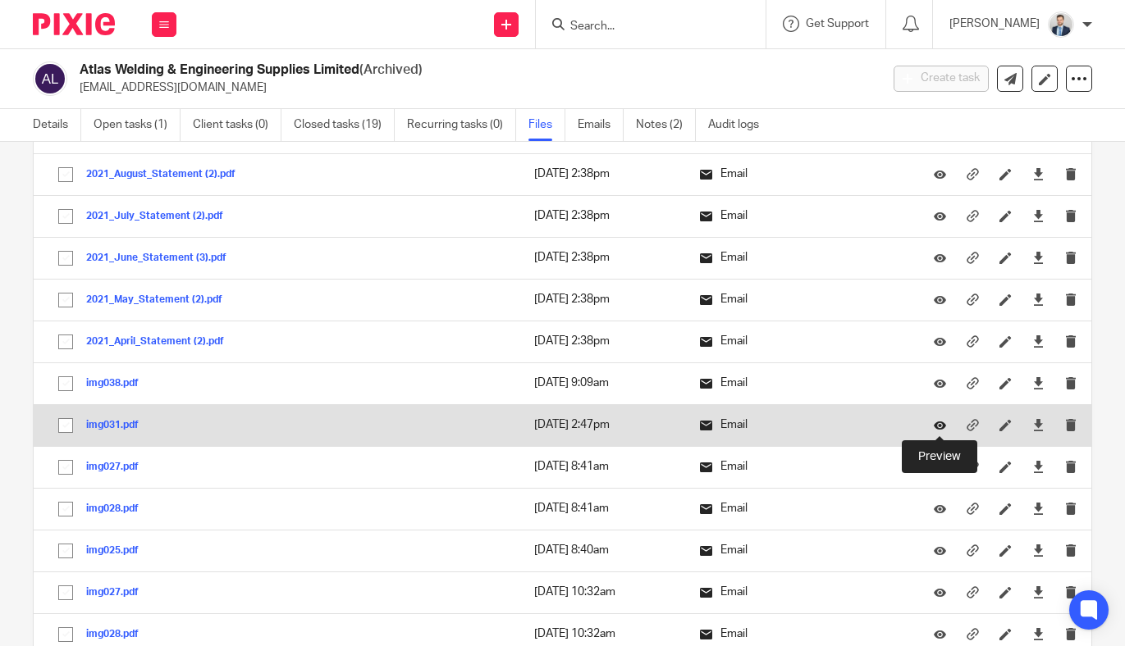
click at [939, 424] on icon at bounding box center [939, 425] width 12 height 12
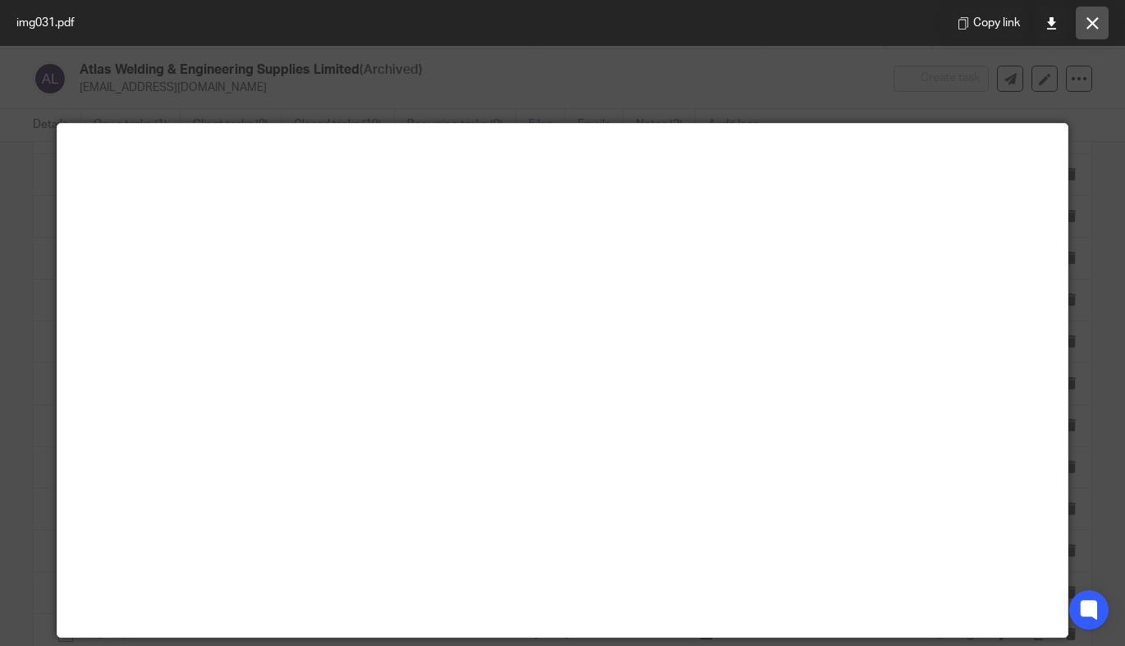
click at [1097, 25] on icon at bounding box center [1092, 23] width 12 height 12
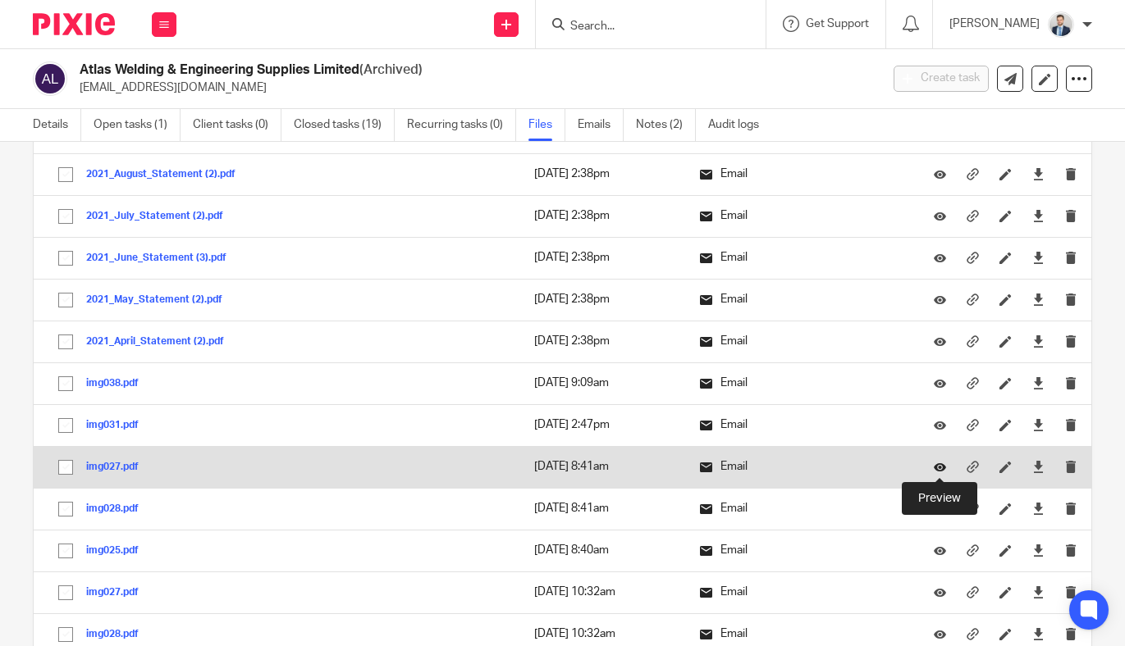
click at [942, 464] on icon at bounding box center [939, 467] width 12 height 12
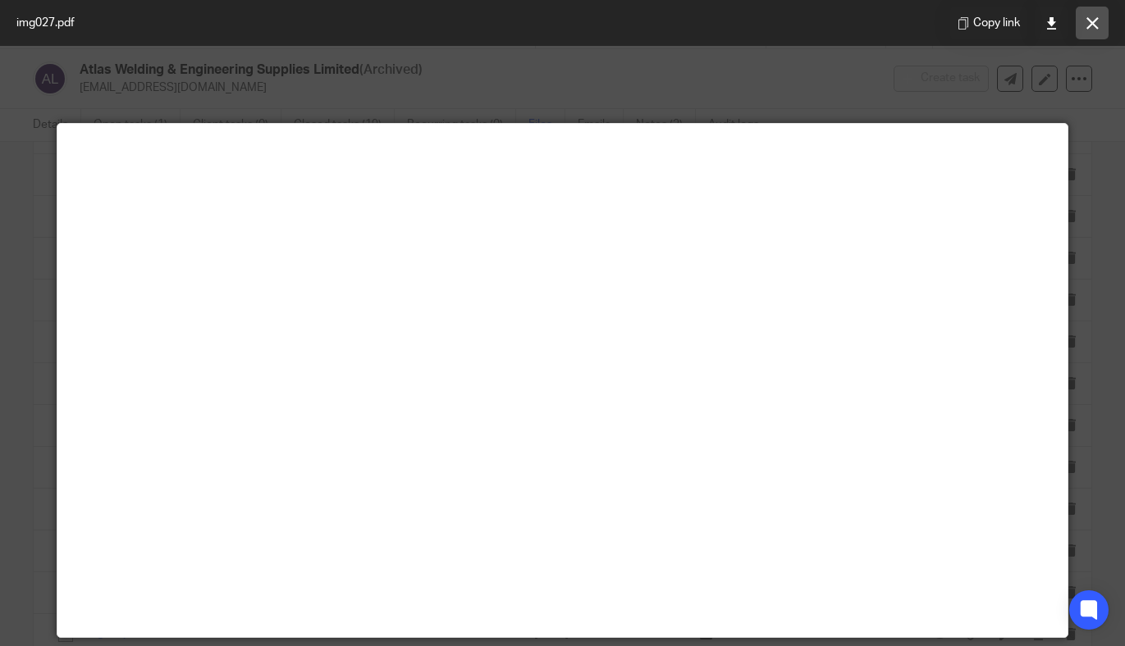
click at [1101, 16] on button at bounding box center [1091, 23] width 33 height 33
